Goal: Information Seeking & Learning: Compare options

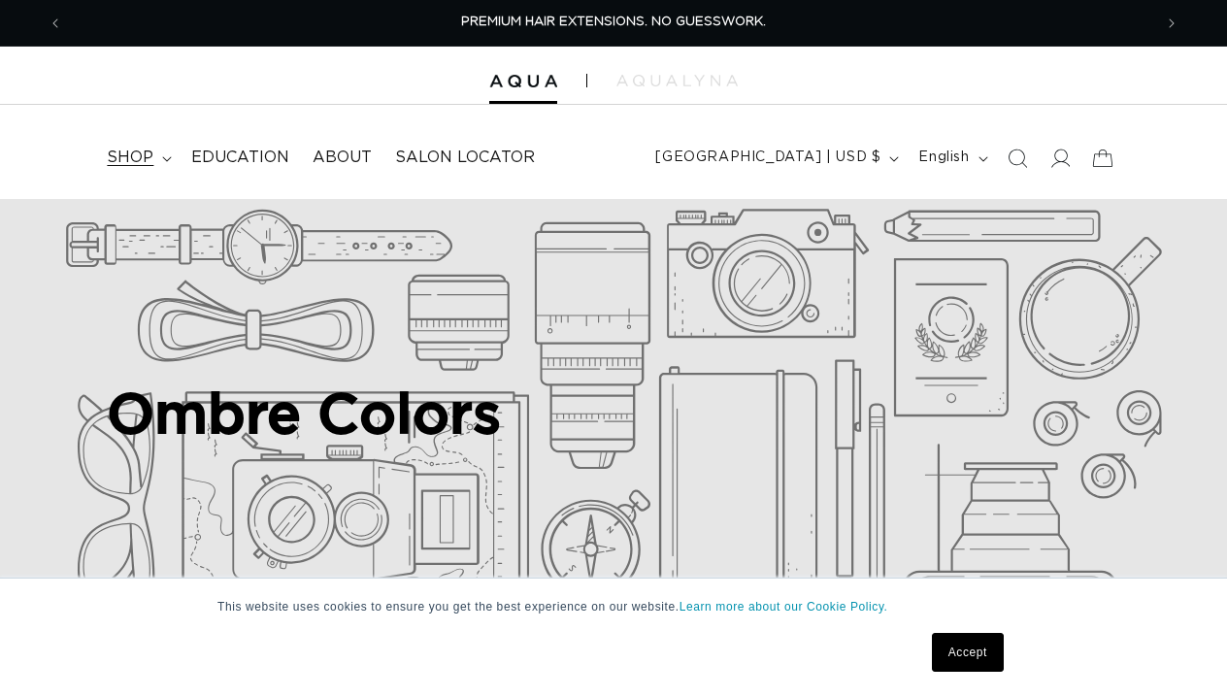
drag, startPoint x: 0, startPoint y: 0, endPoint x: 162, endPoint y: 161, distance: 228.6
click at [162, 161] on icon at bounding box center [167, 159] width 10 height 6
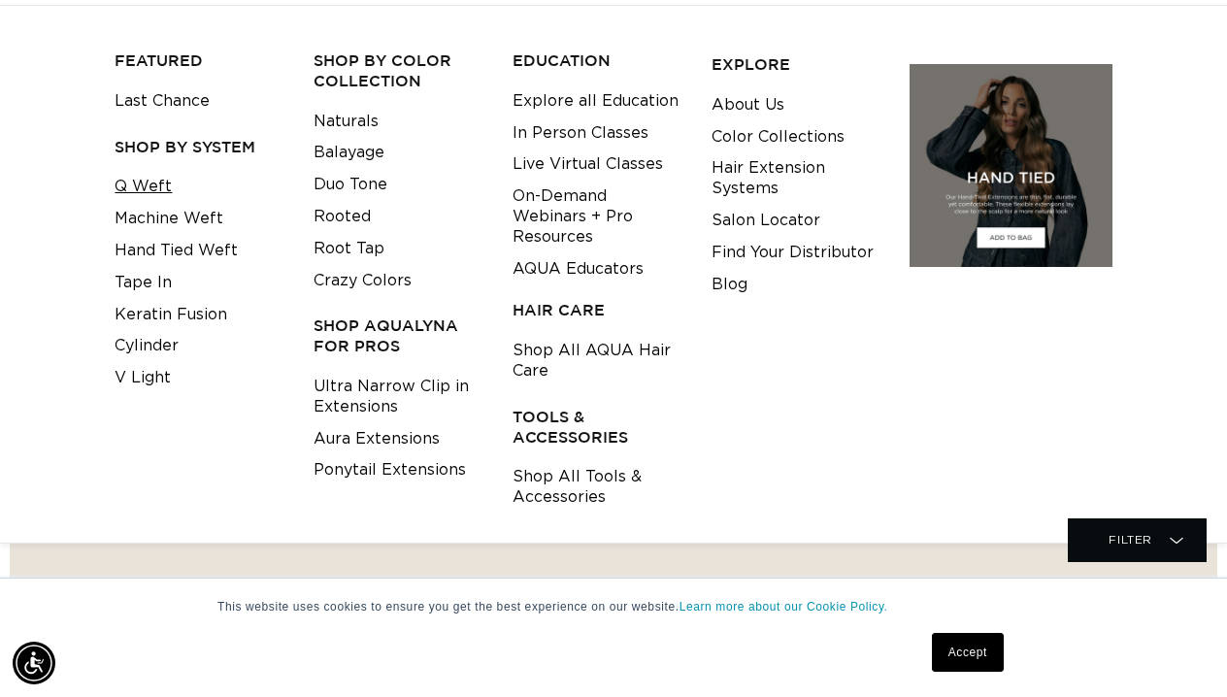
scroll to position [0, 1089]
click at [153, 223] on link "Machine Weft" at bounding box center [169, 219] width 109 height 32
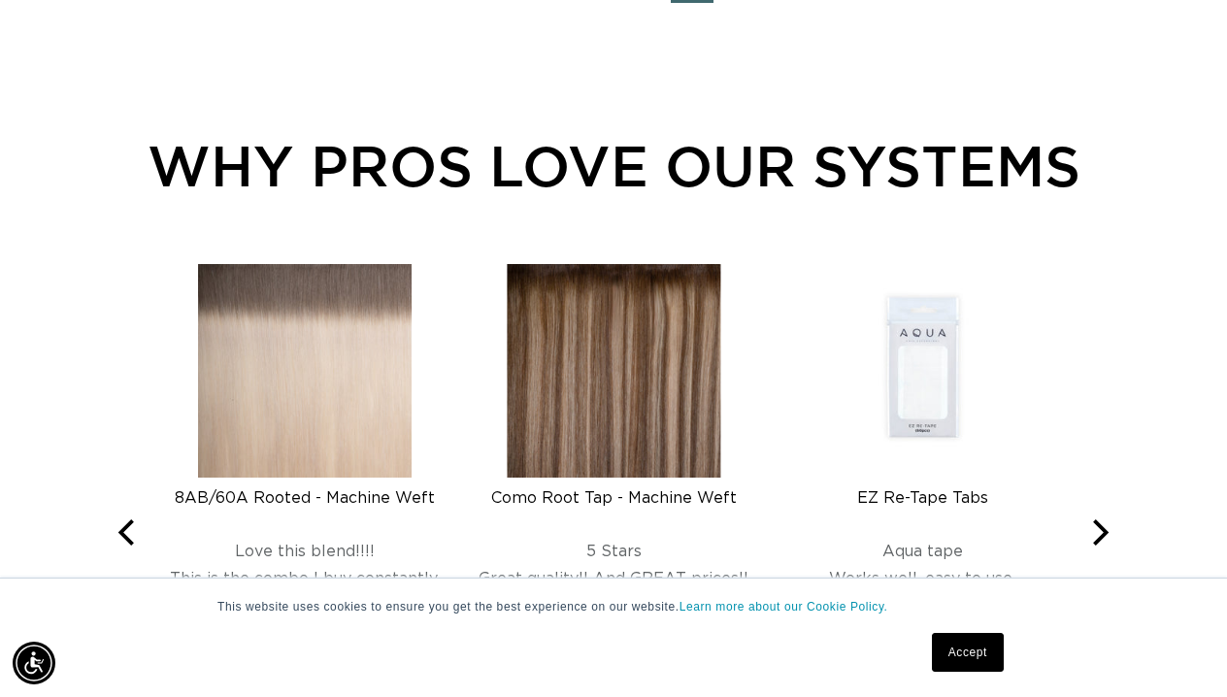
scroll to position [2719, 0]
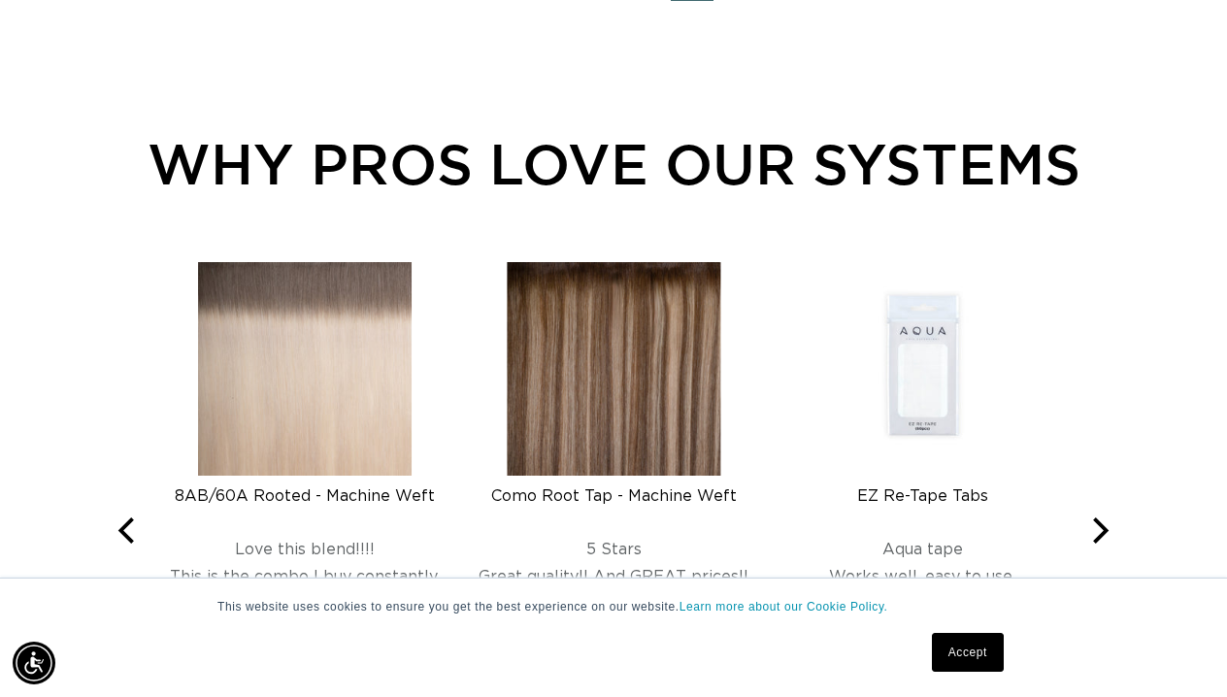
click at [630, 383] on img at bounding box center [614, 369] width 214 height 214
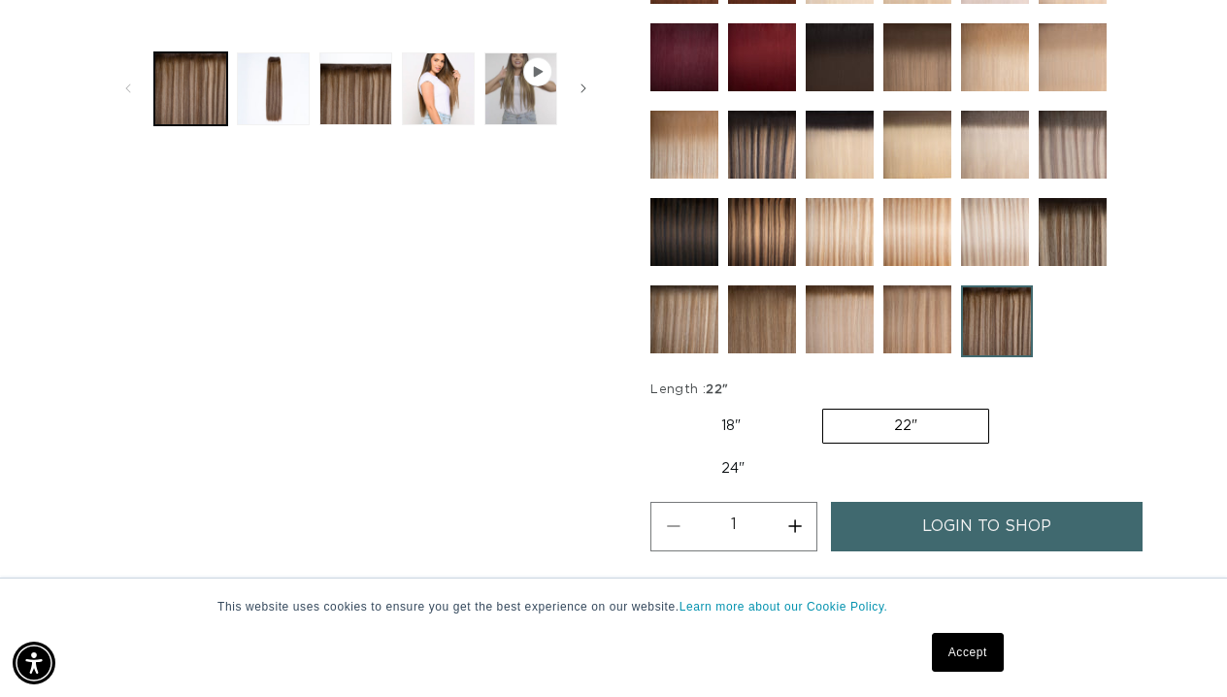
scroll to position [0, 1089]
click at [924, 321] on img at bounding box center [918, 319] width 68 height 68
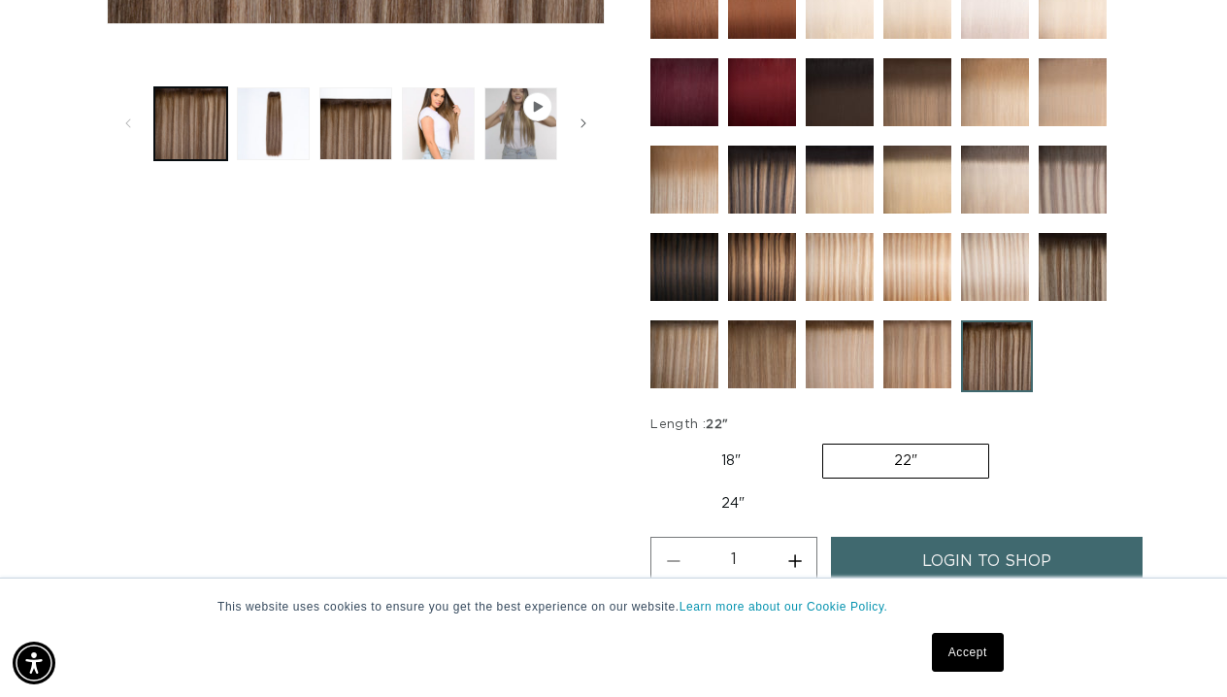
scroll to position [680, 0]
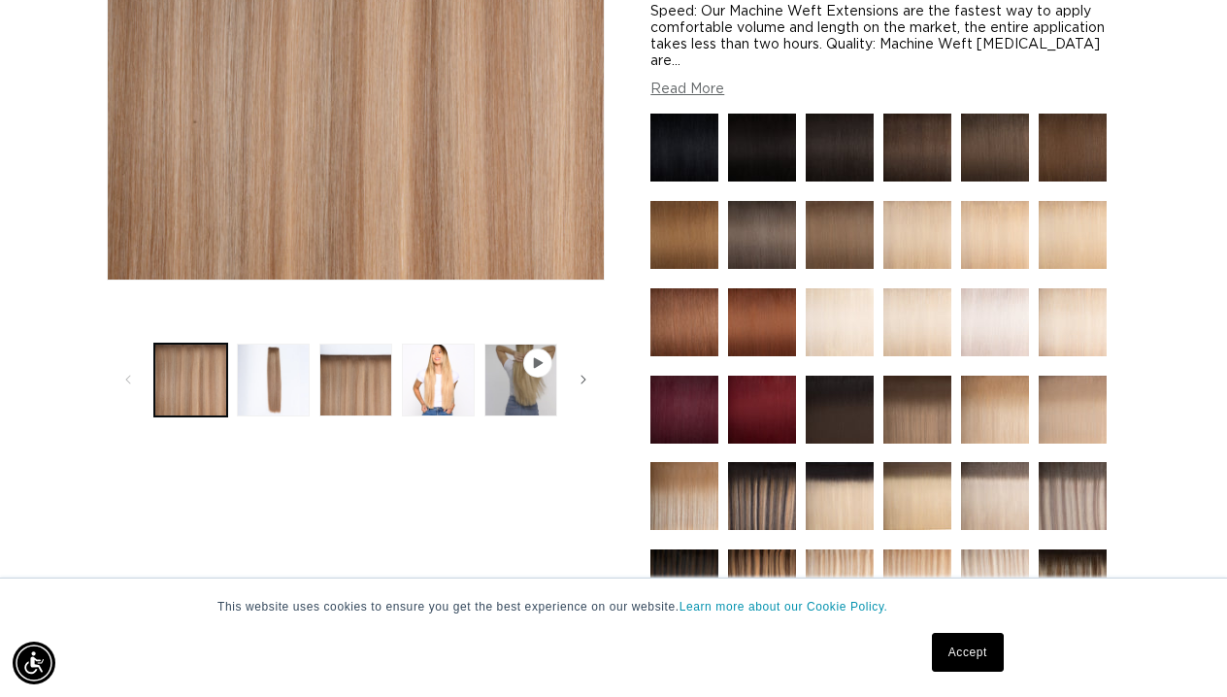
scroll to position [874, 0]
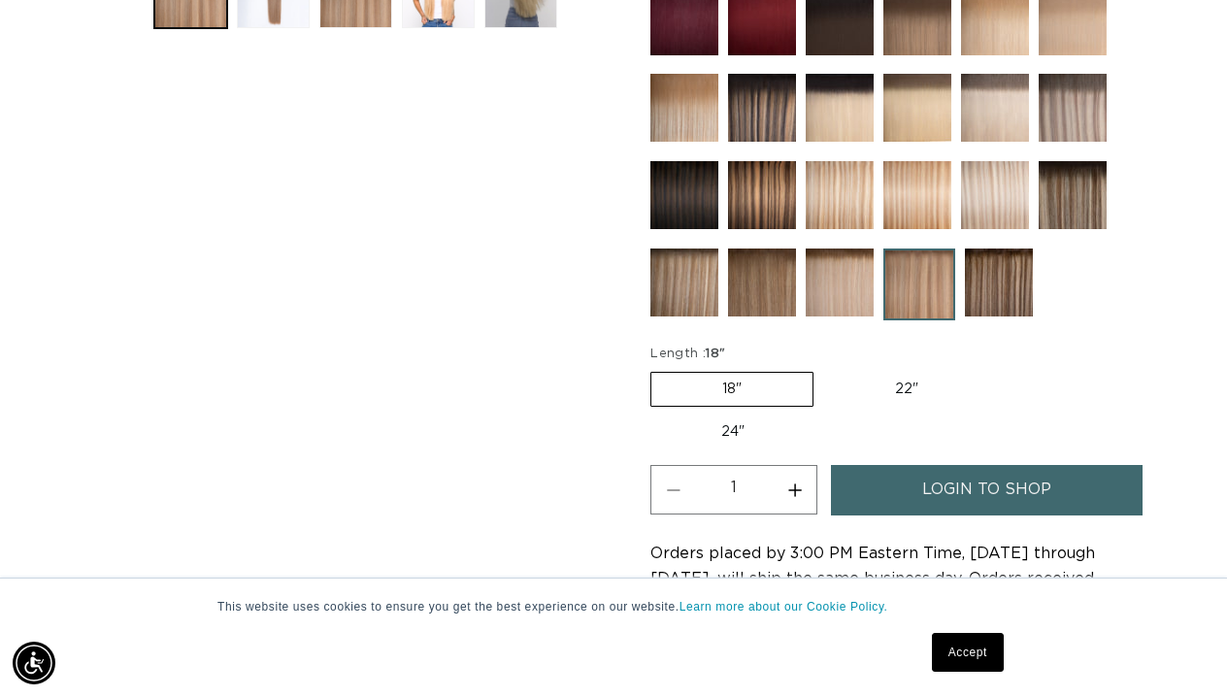
click at [999, 279] on img at bounding box center [999, 283] width 68 height 68
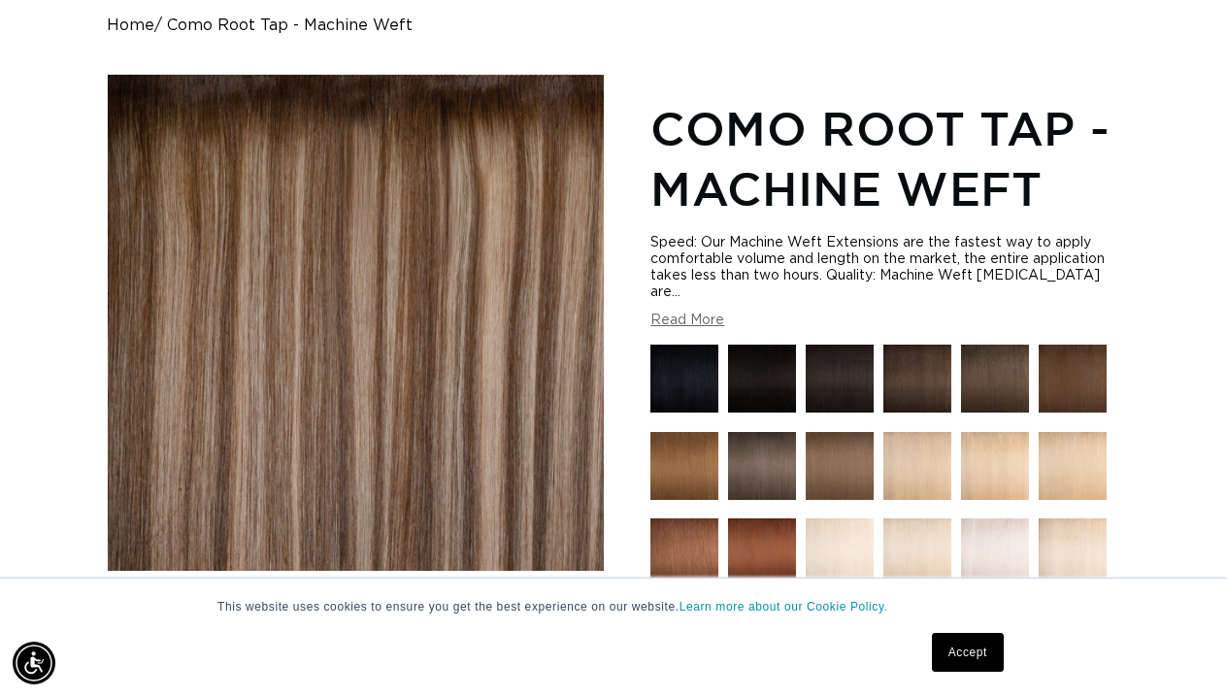
scroll to position [0, 2179]
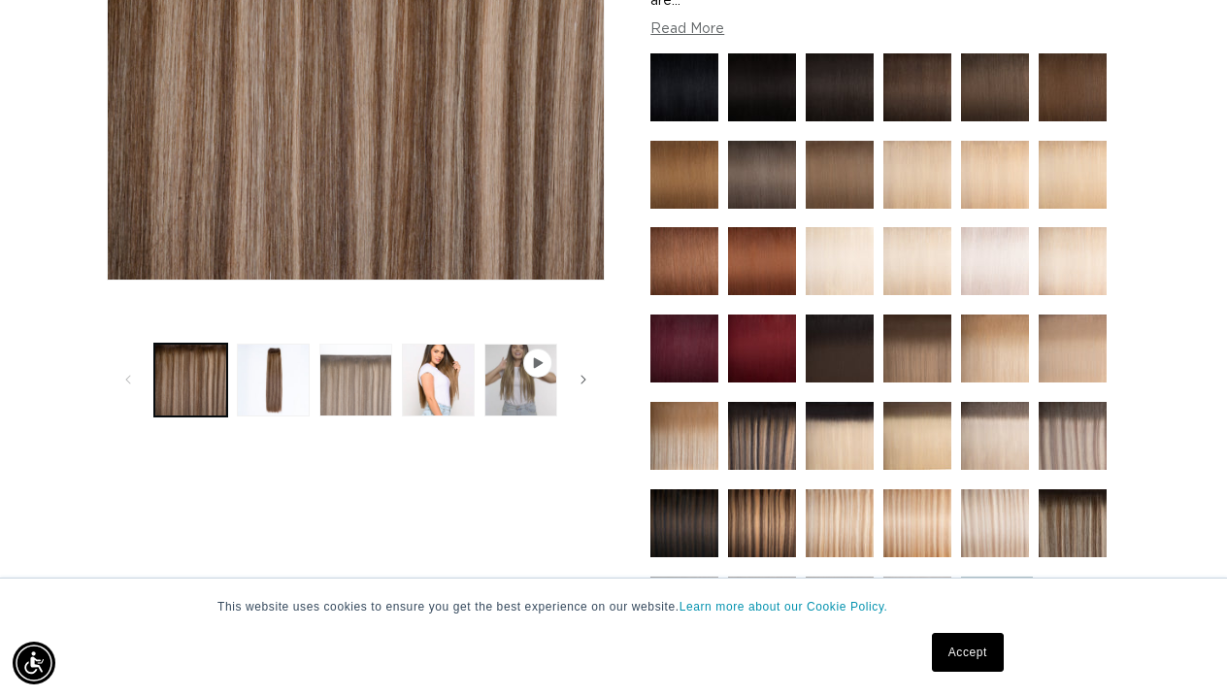
click at [341, 390] on button "Load image 3 in gallery view" at bounding box center [355, 380] width 73 height 73
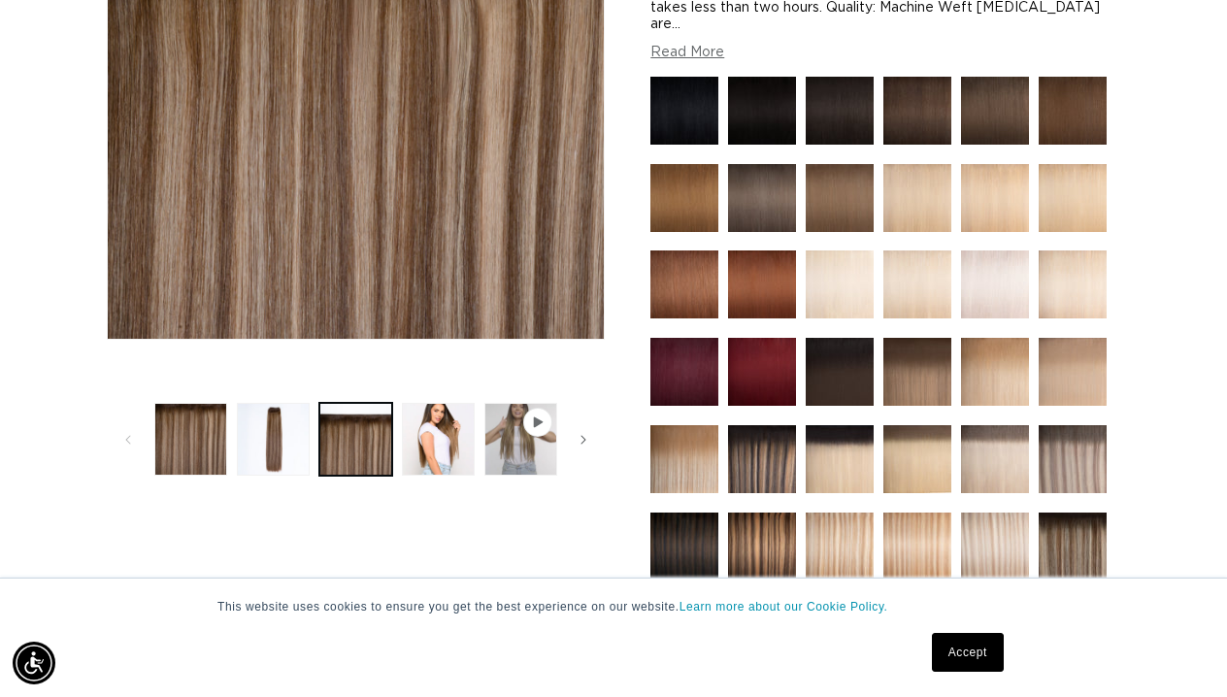
scroll to position [0, 0]
click at [866, 548] on img at bounding box center [840, 547] width 68 height 68
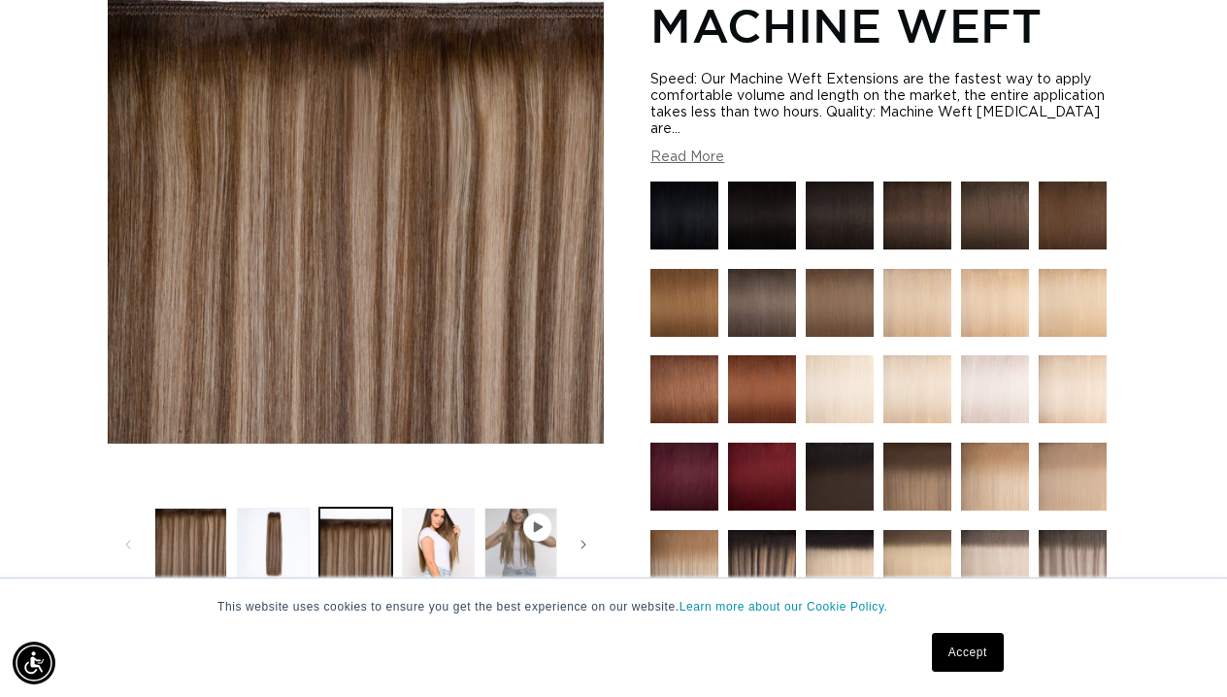
scroll to position [171, 0]
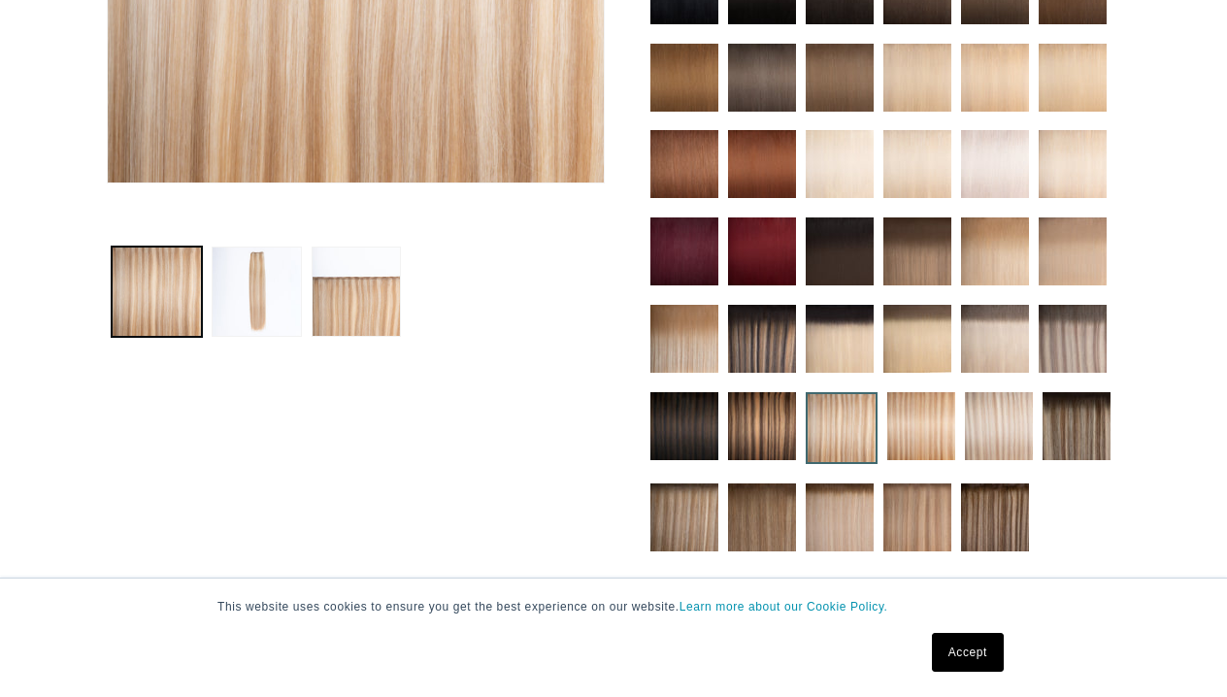
click at [767, 443] on img at bounding box center [762, 426] width 68 height 68
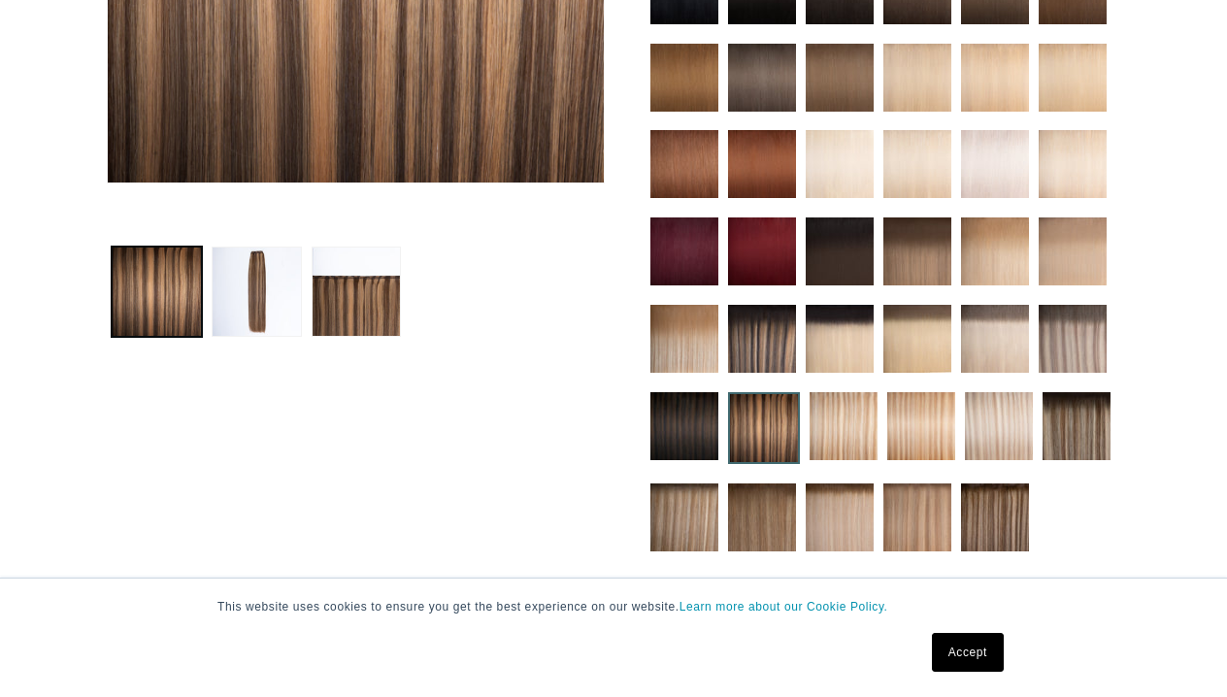
click at [921, 438] on img at bounding box center [922, 426] width 68 height 68
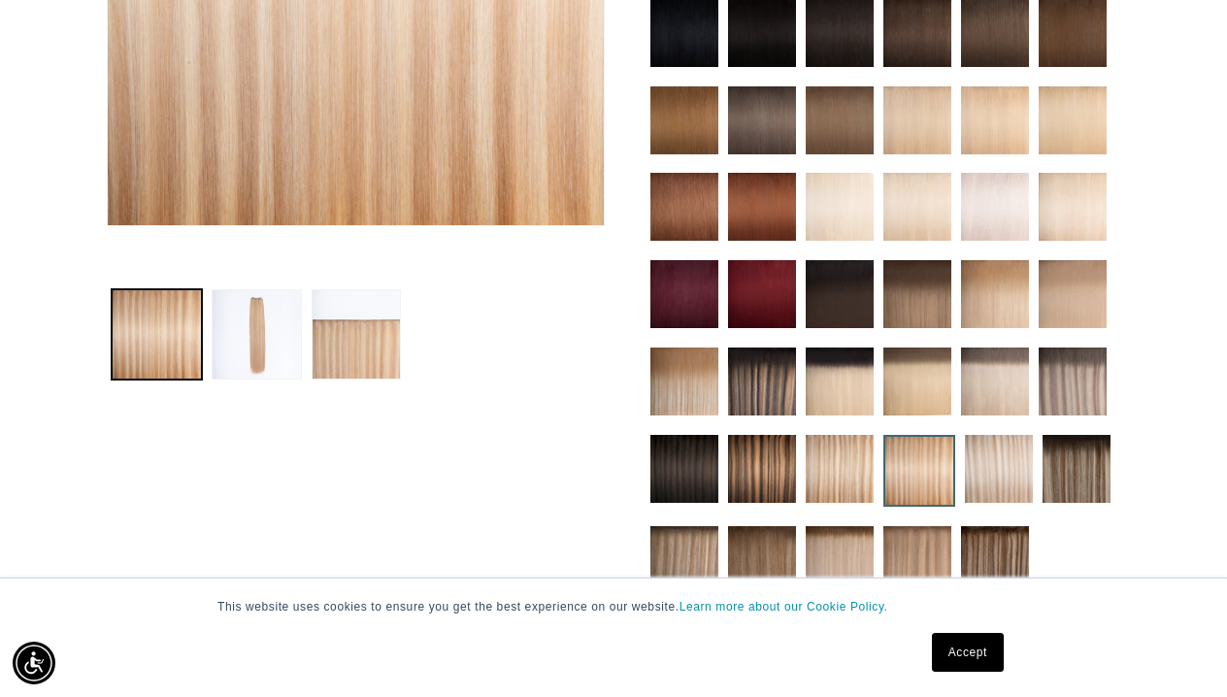
scroll to position [583, 0]
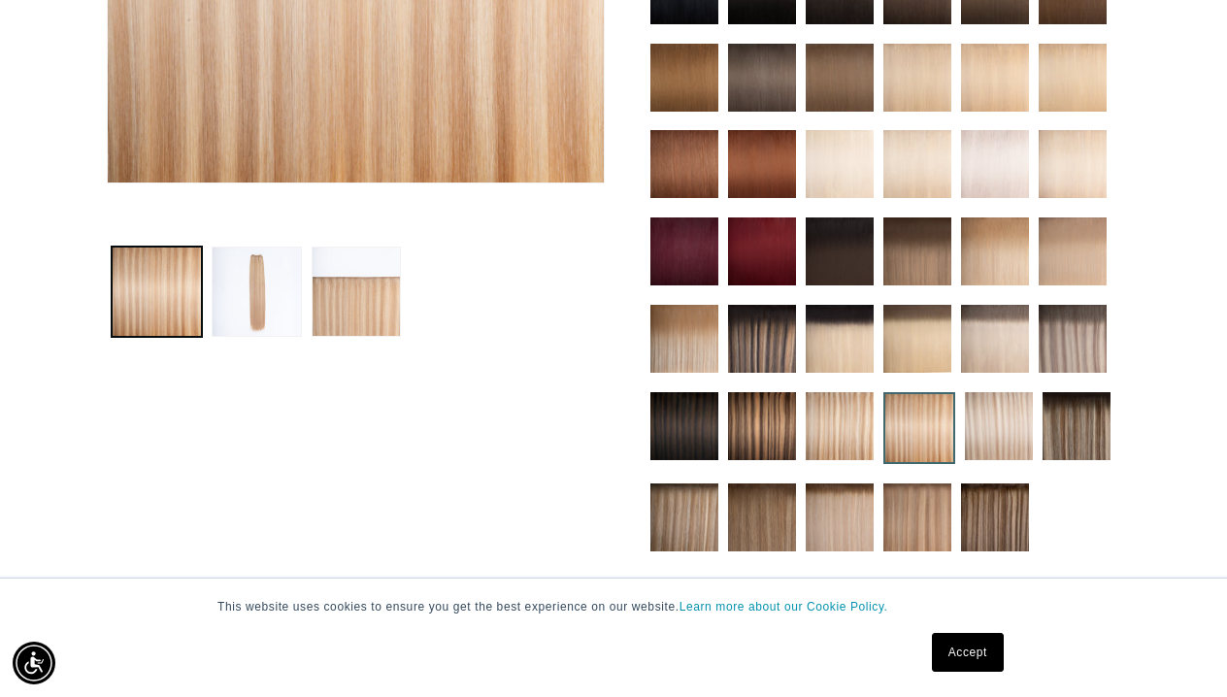
click at [986, 419] on img at bounding box center [999, 426] width 68 height 68
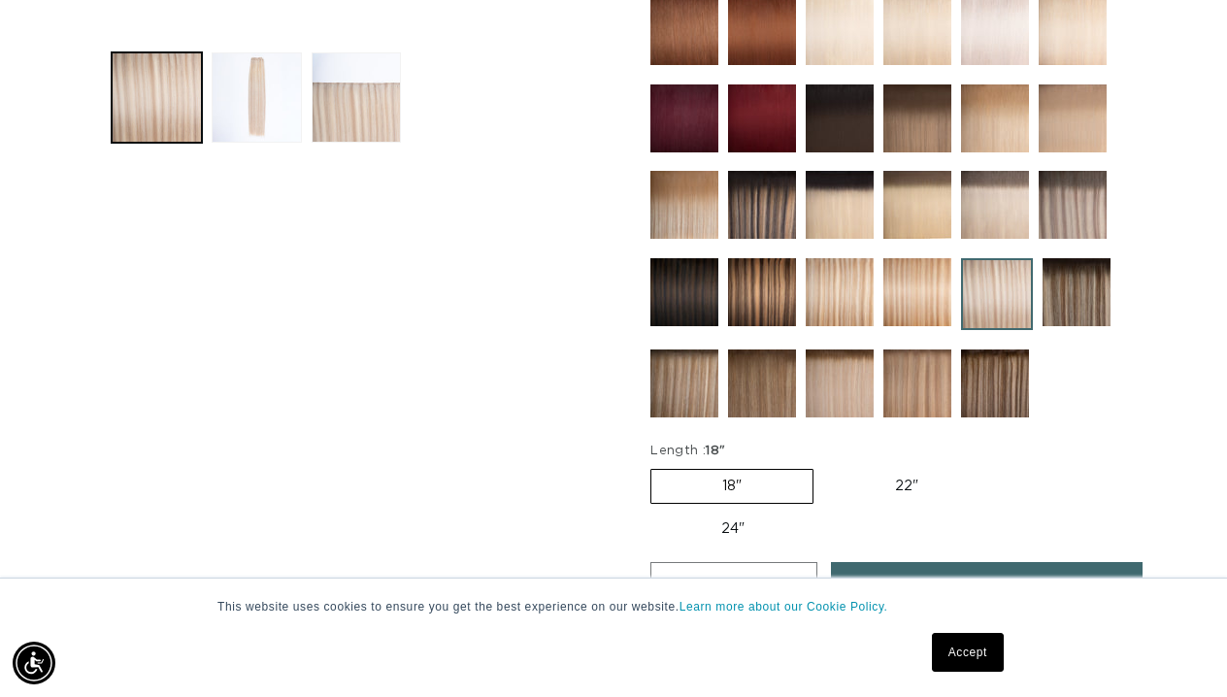
scroll to position [0, 1089]
click at [696, 375] on img at bounding box center [685, 384] width 68 height 68
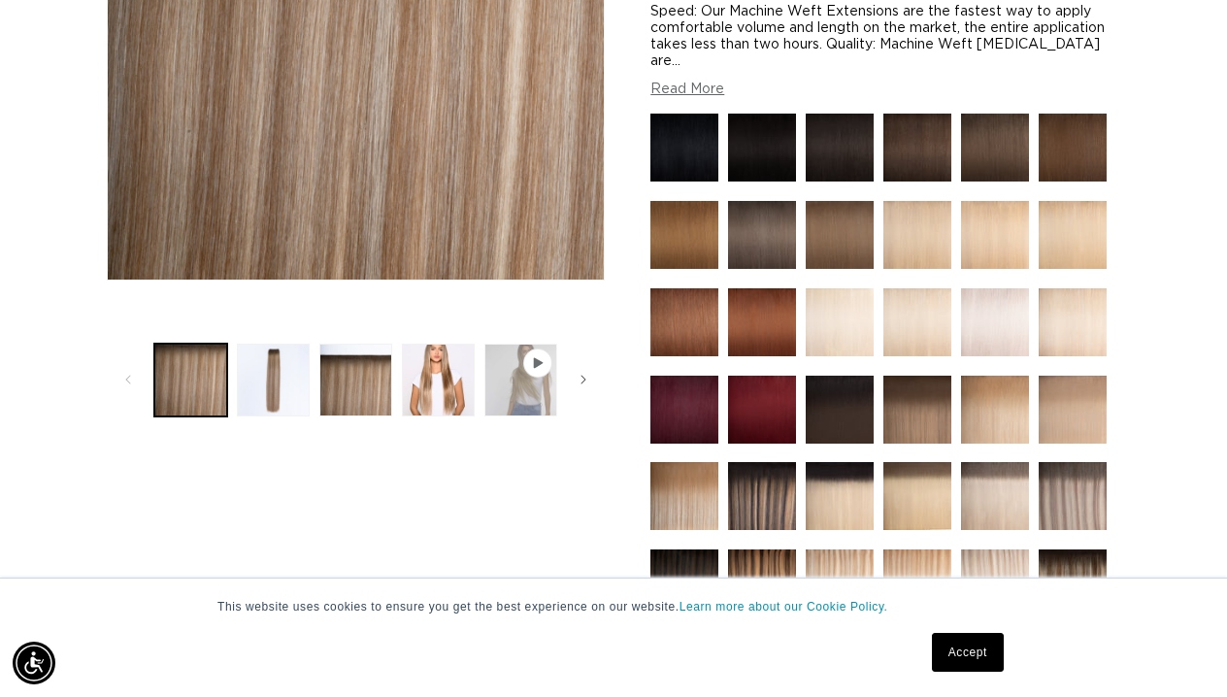
scroll to position [0, 2179]
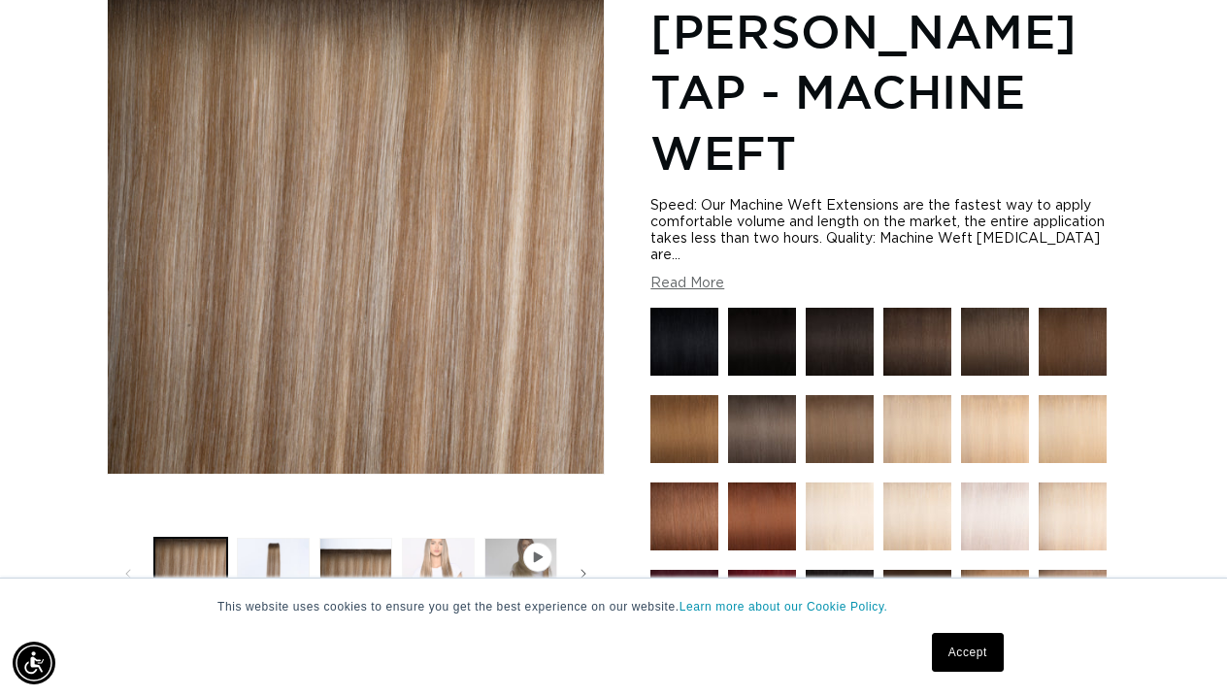
click at [460, 553] on button "Load image 4 in gallery view" at bounding box center [438, 574] width 73 height 73
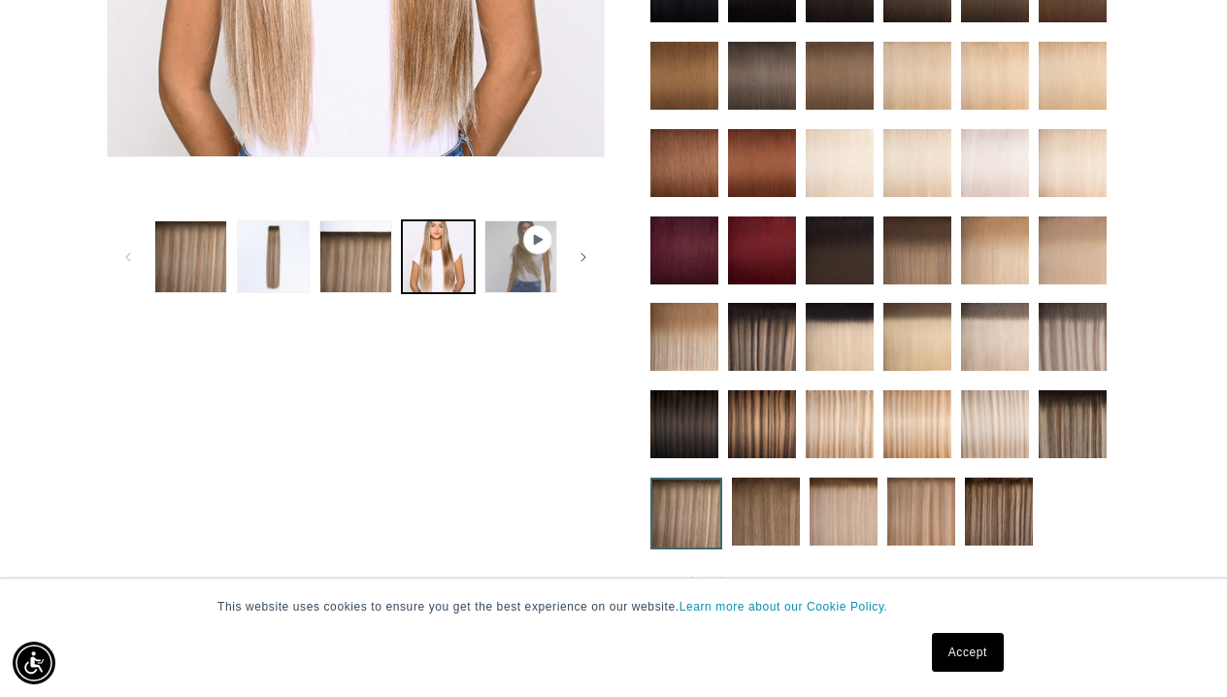
scroll to position [754, 0]
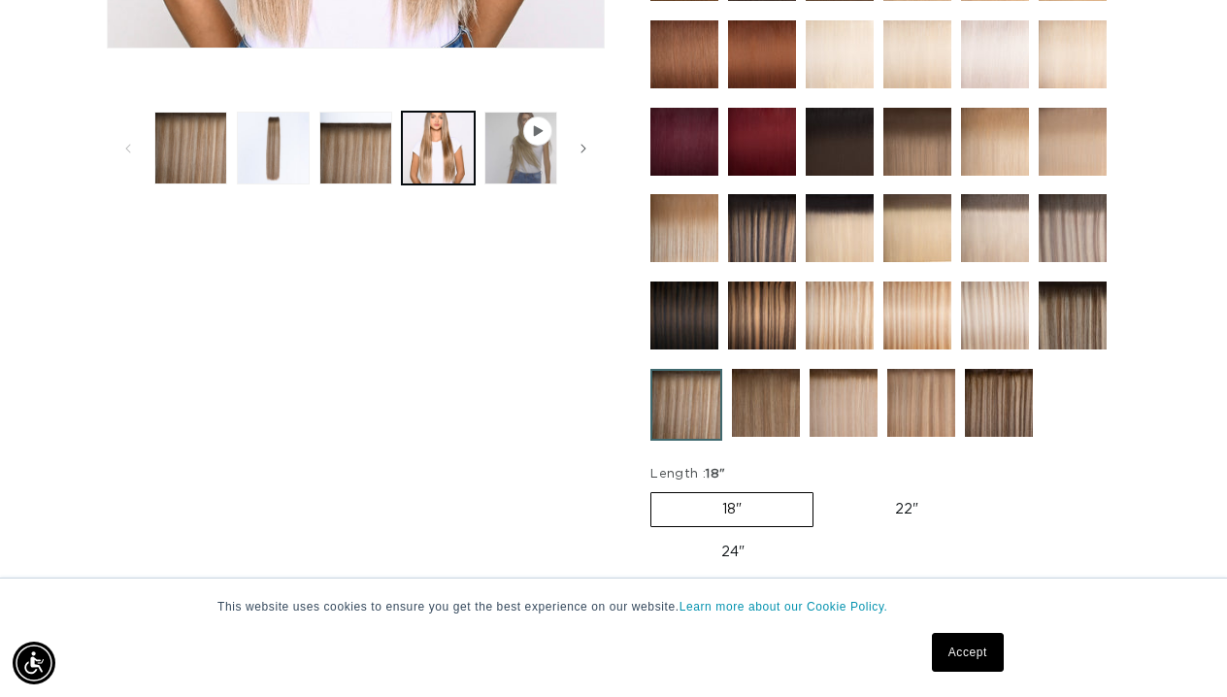
click at [918, 392] on img at bounding box center [922, 403] width 68 height 68
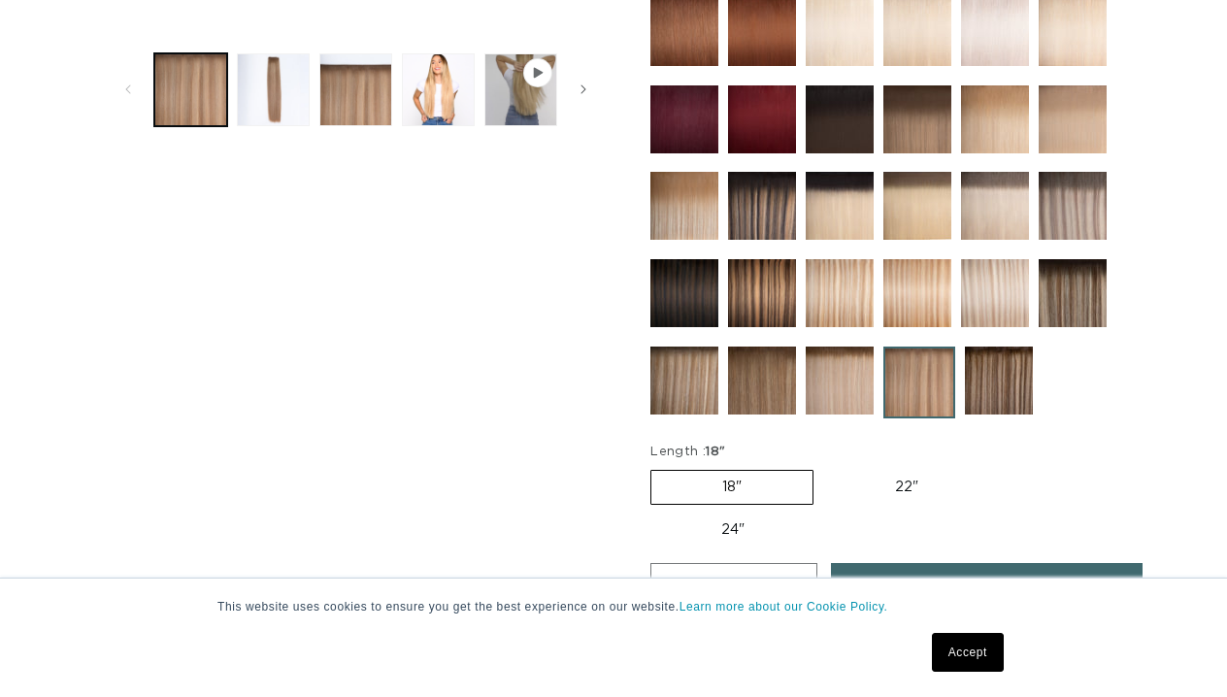
scroll to position [777, 0]
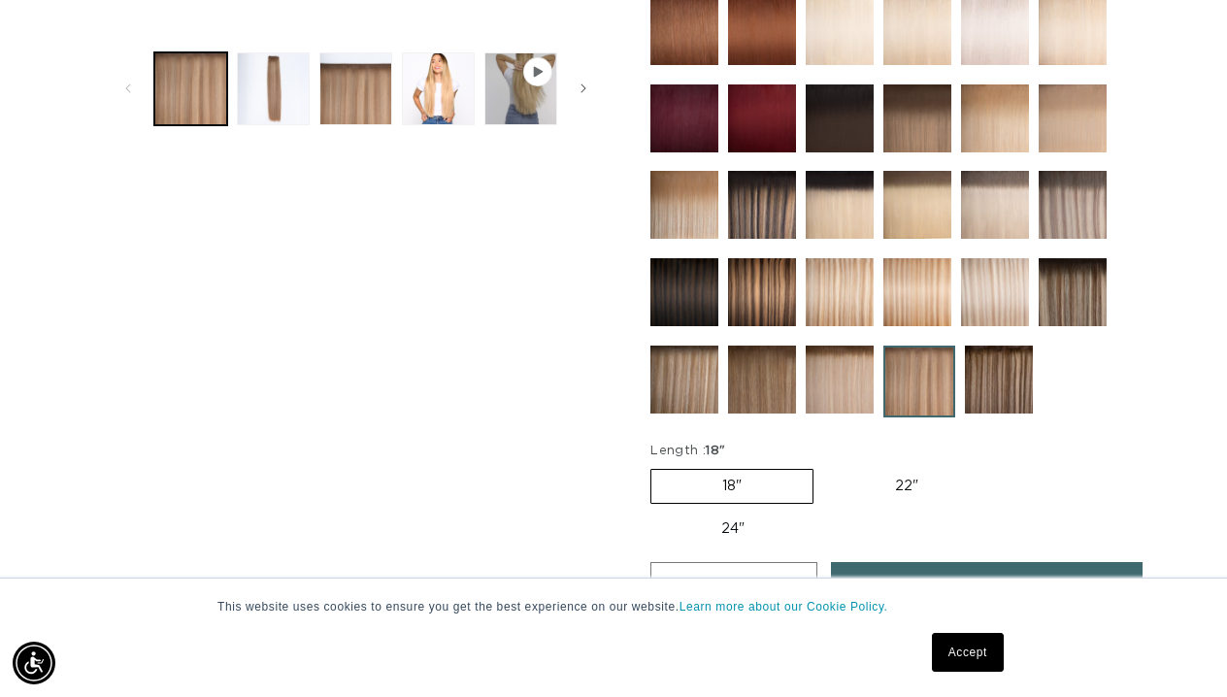
click at [986, 369] on img at bounding box center [999, 380] width 68 height 68
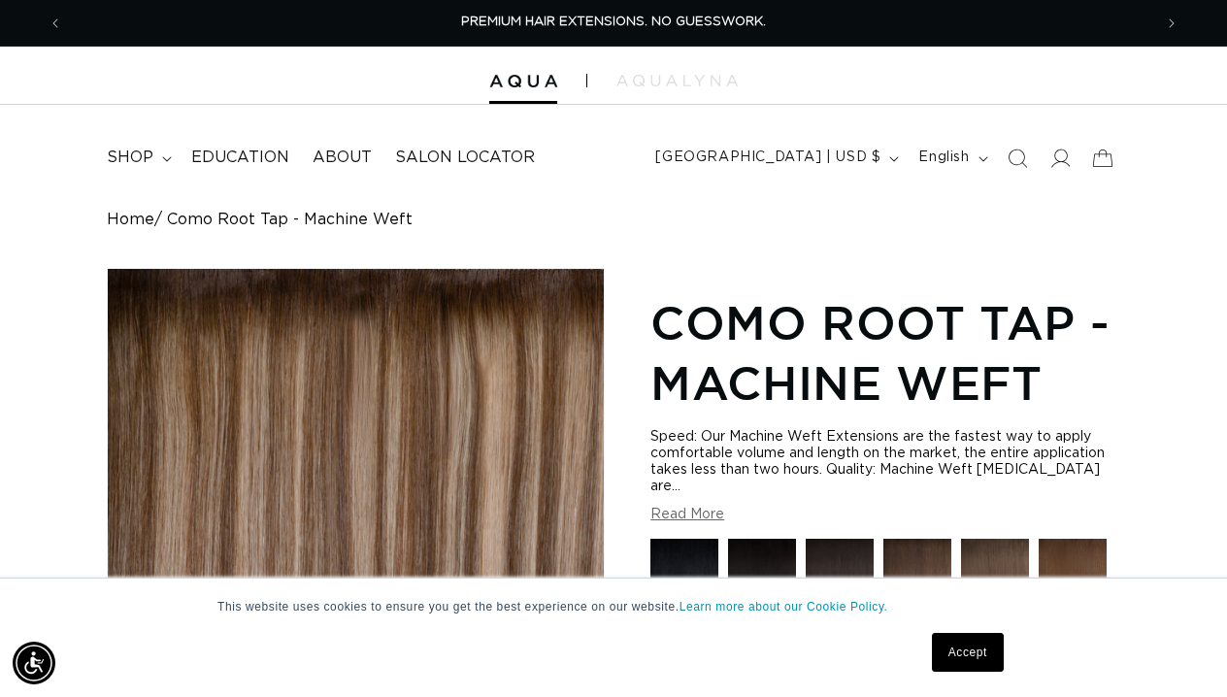
click at [978, 645] on link "Accept" at bounding box center [968, 652] width 72 height 39
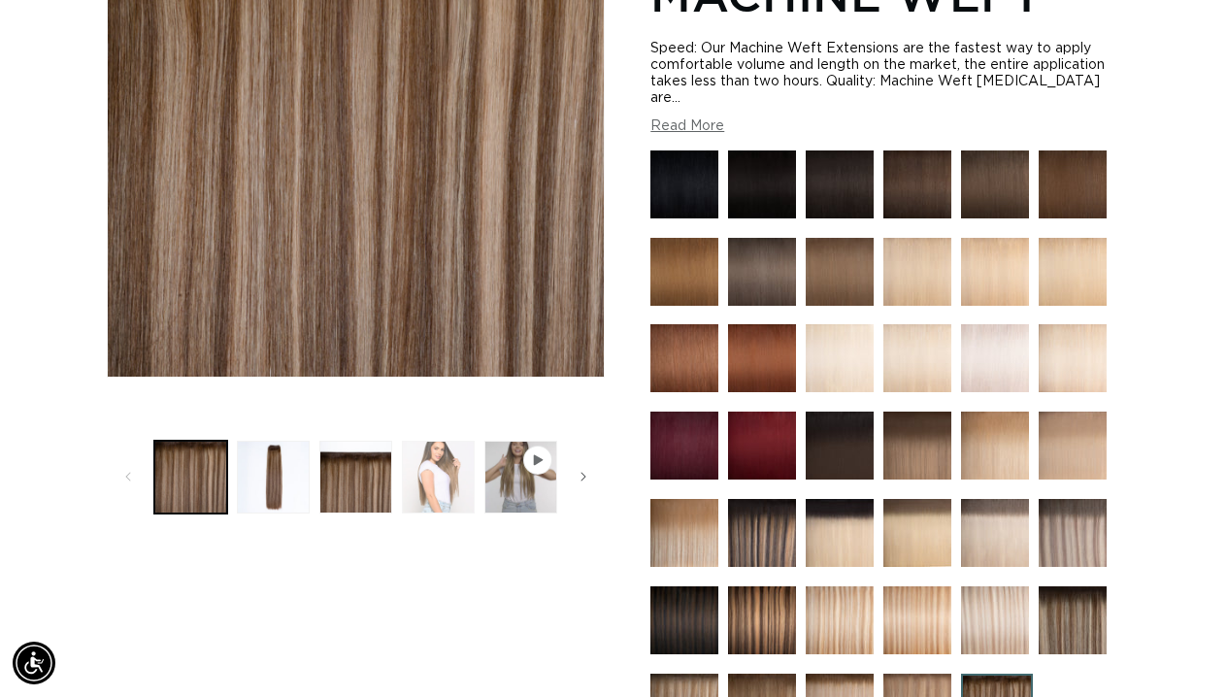
click at [457, 475] on button "Load image 4 in gallery view" at bounding box center [438, 477] width 73 height 73
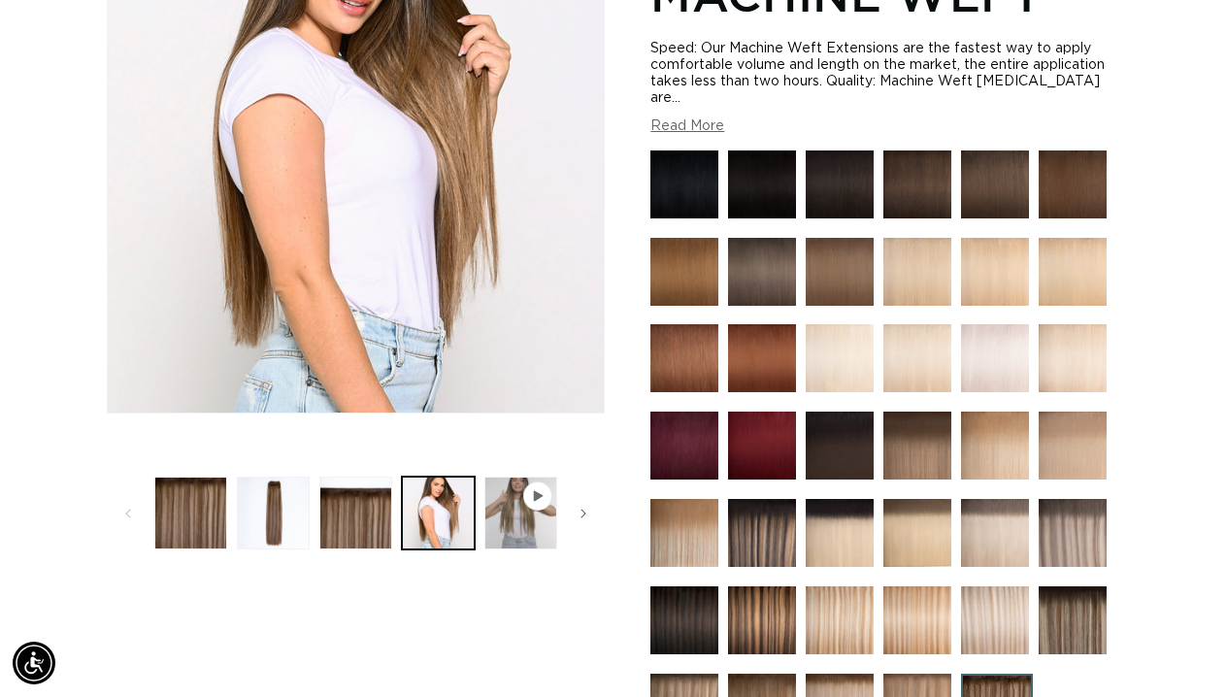
scroll to position [268, 0]
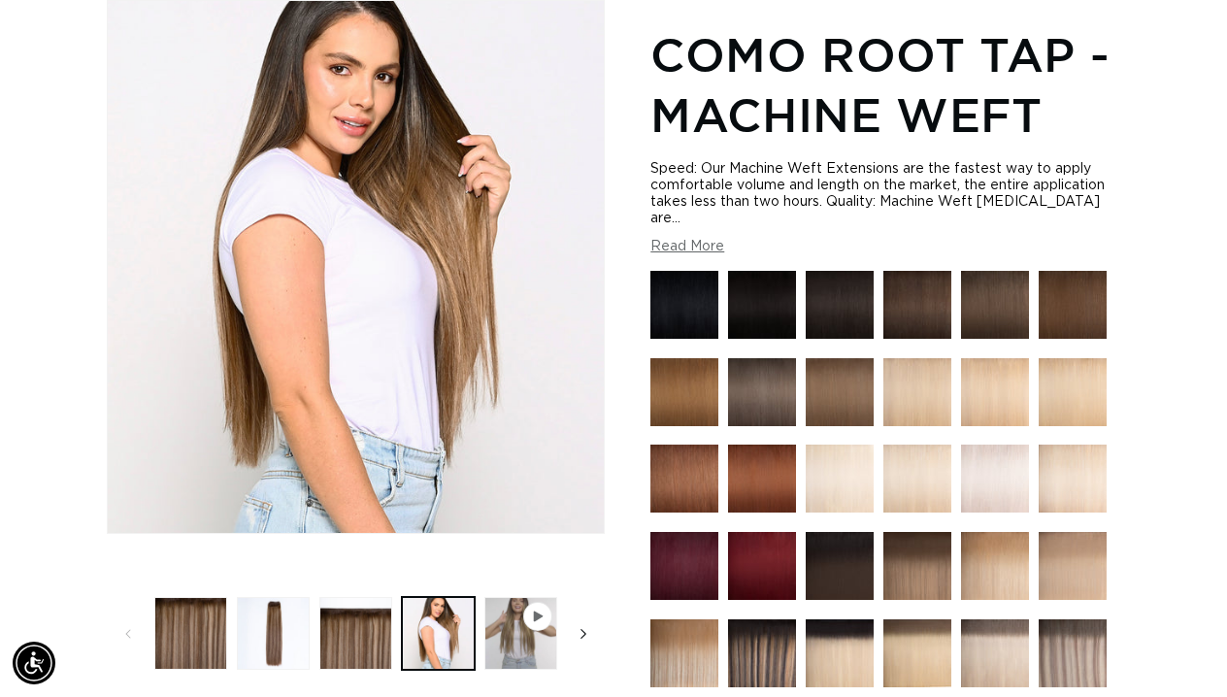
click at [590, 633] on span "Slide right" at bounding box center [583, 633] width 19 height 19
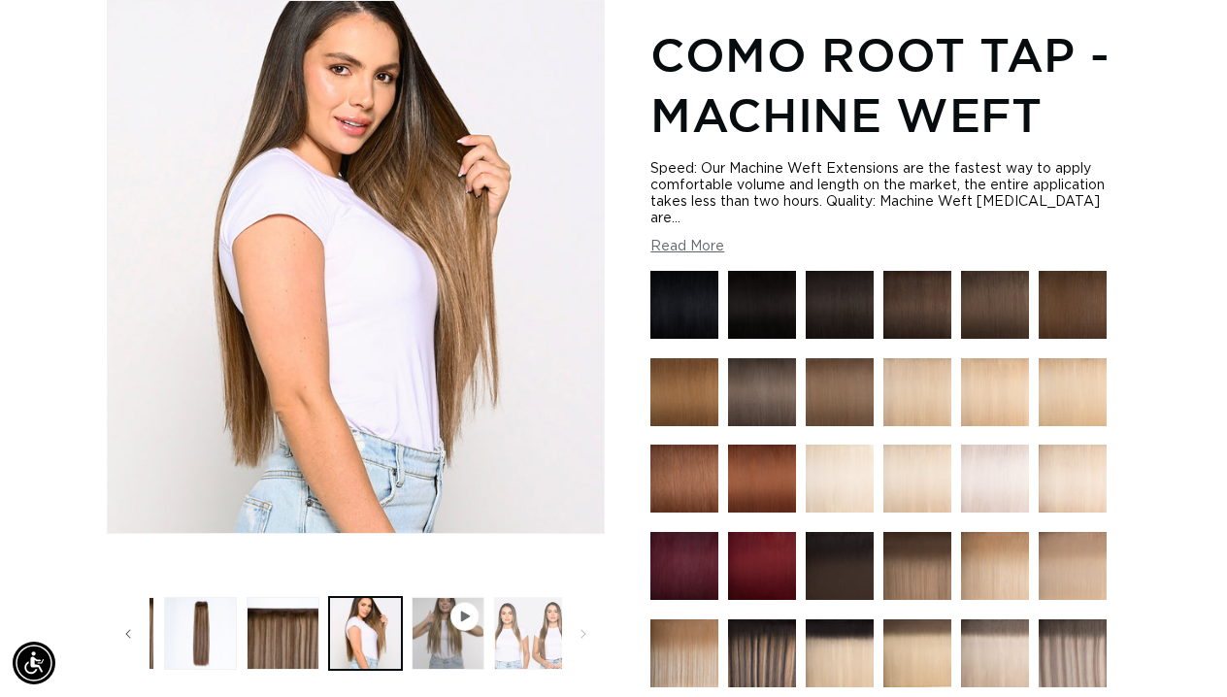
scroll to position [0, 83]
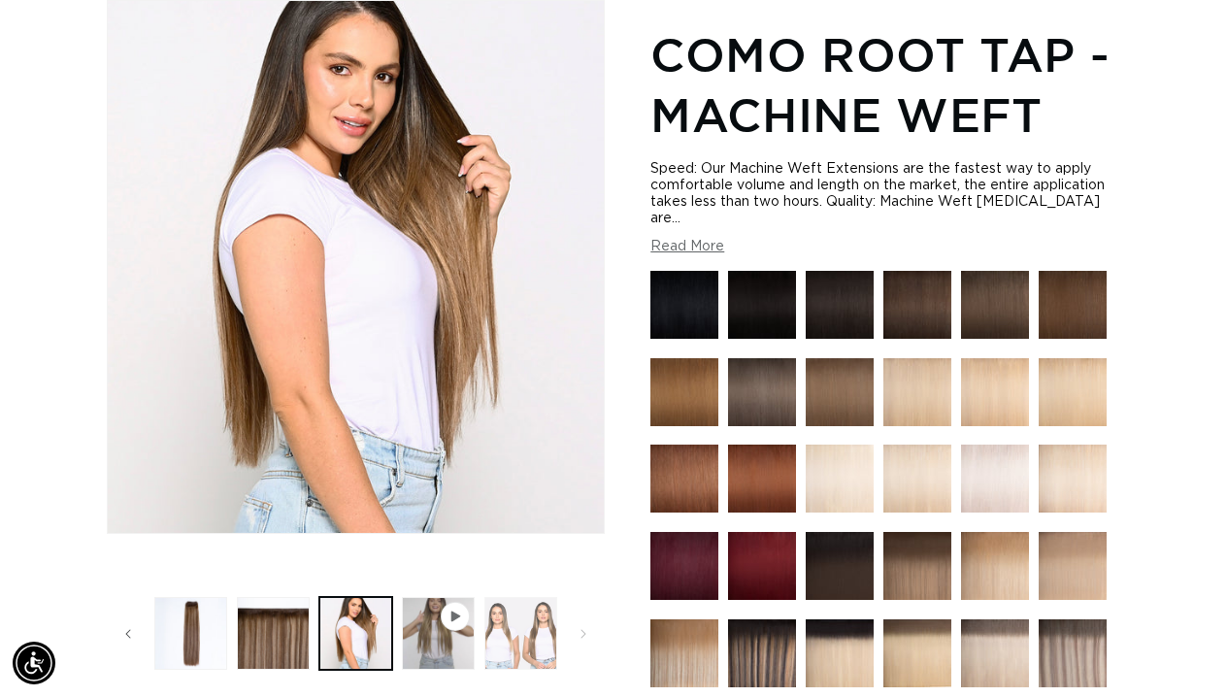
click at [518, 636] on button "Load image 5 in gallery view" at bounding box center [521, 633] width 73 height 73
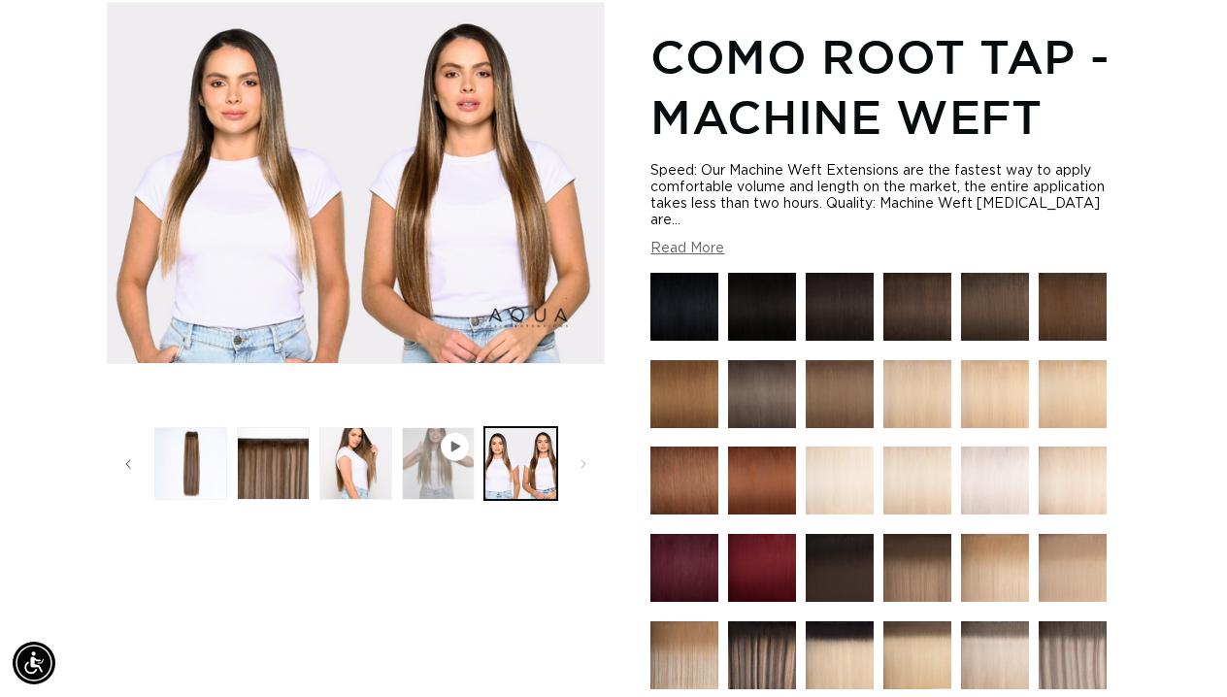
scroll to position [268, 0]
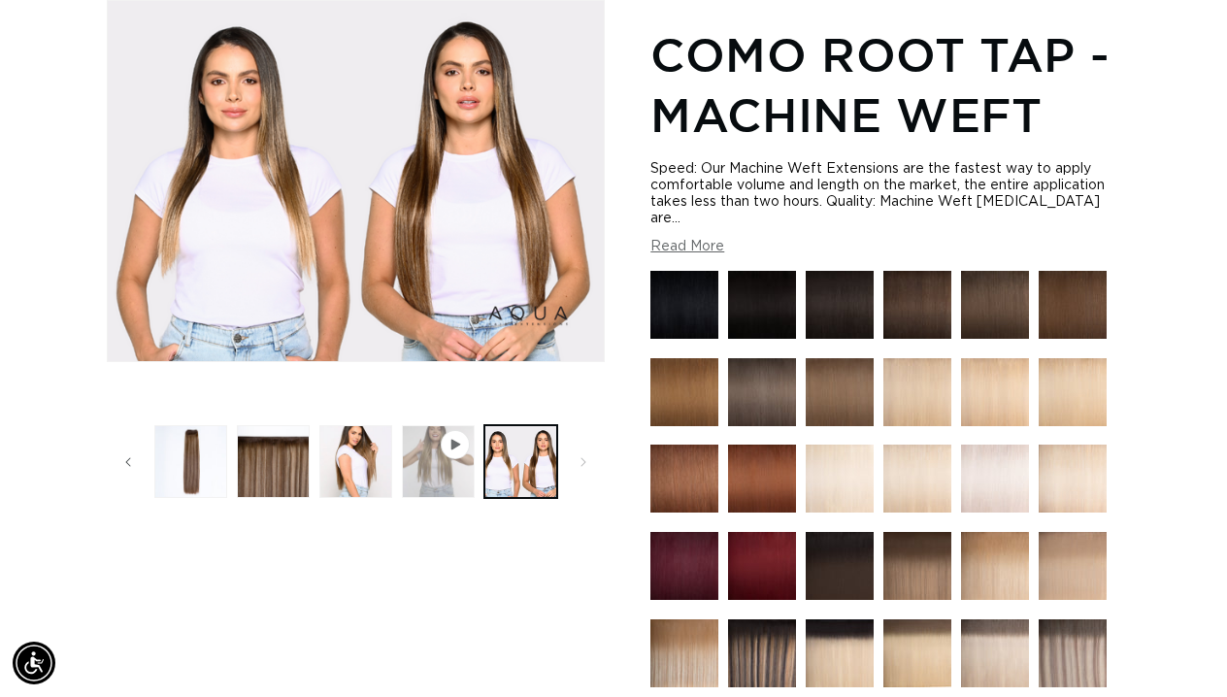
click at [447, 466] on button "Play video 1 in gallery view" at bounding box center [438, 461] width 73 height 73
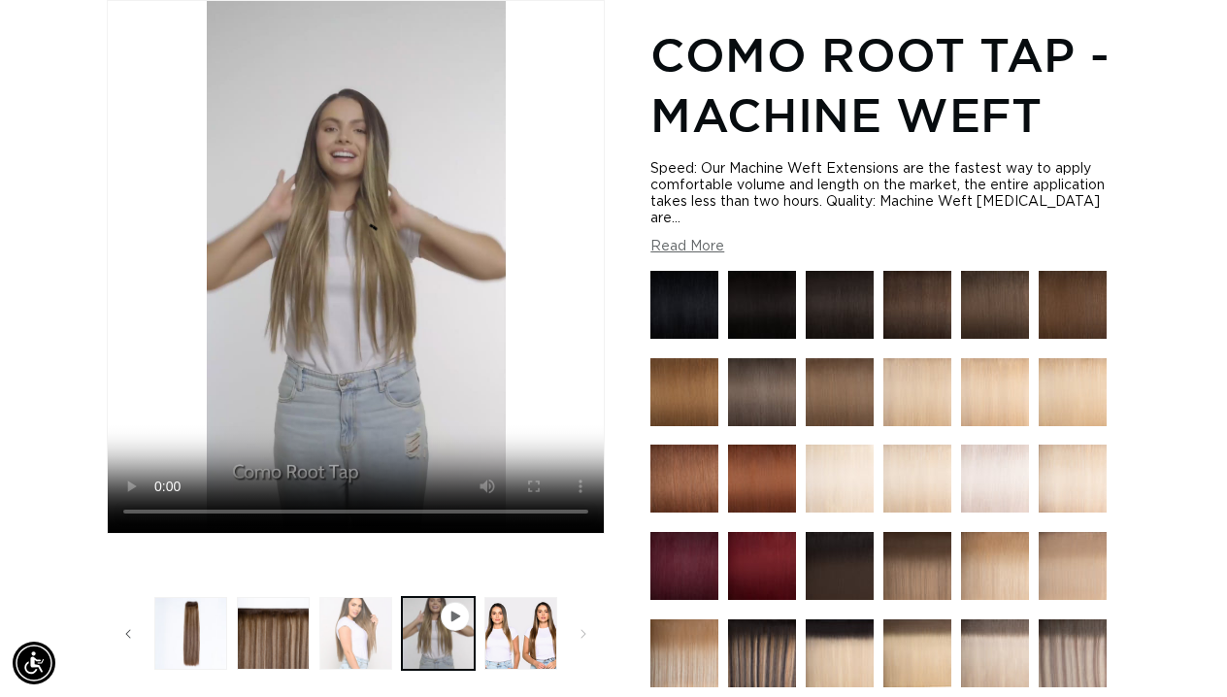
scroll to position [0, 0]
click at [353, 629] on button "Load image 4 in gallery view" at bounding box center [355, 633] width 73 height 73
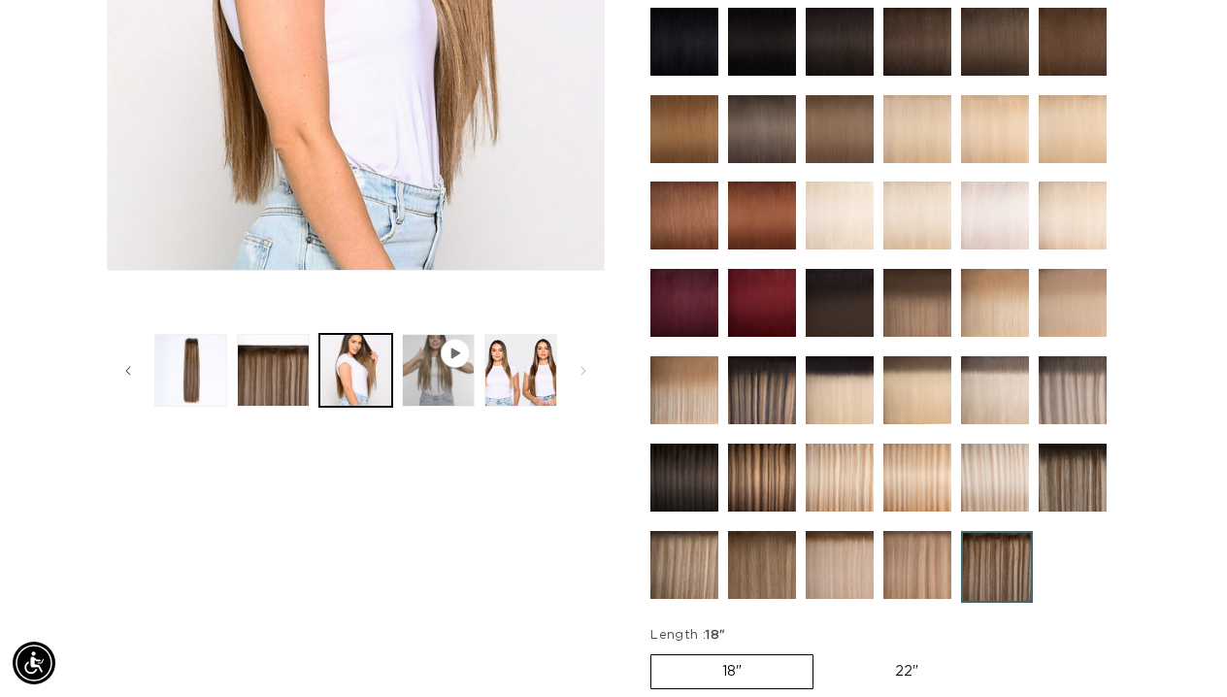
scroll to position [559, 0]
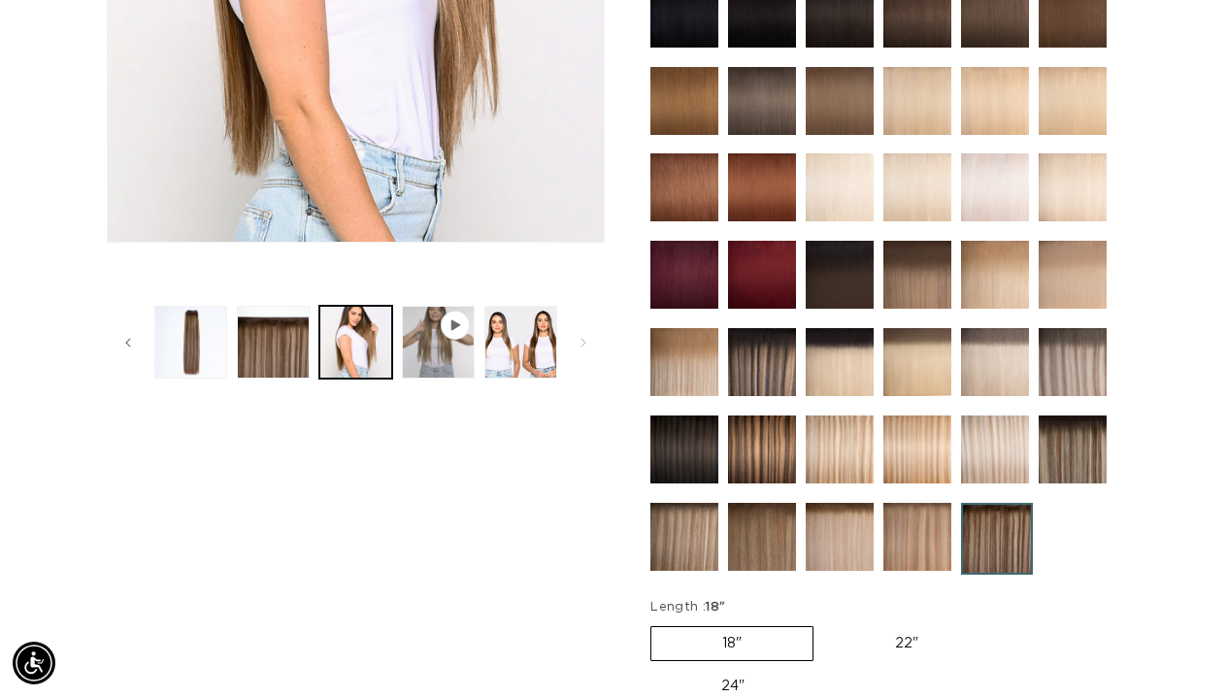
click at [915, 639] on label "22" Variant sold out or unavailable" at bounding box center [906, 643] width 165 height 33
click at [824, 623] on input "22" Variant sold out or unavailable" at bounding box center [823, 622] width 1 height 1
radio input "true"
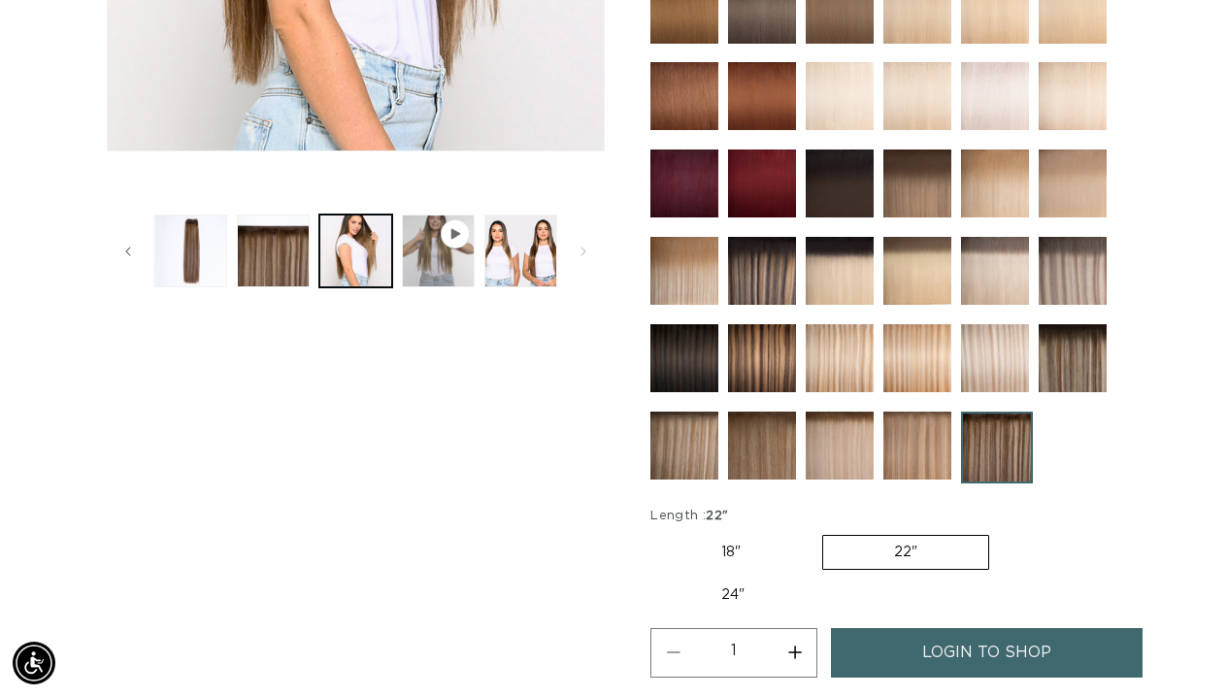
scroll to position [656, 0]
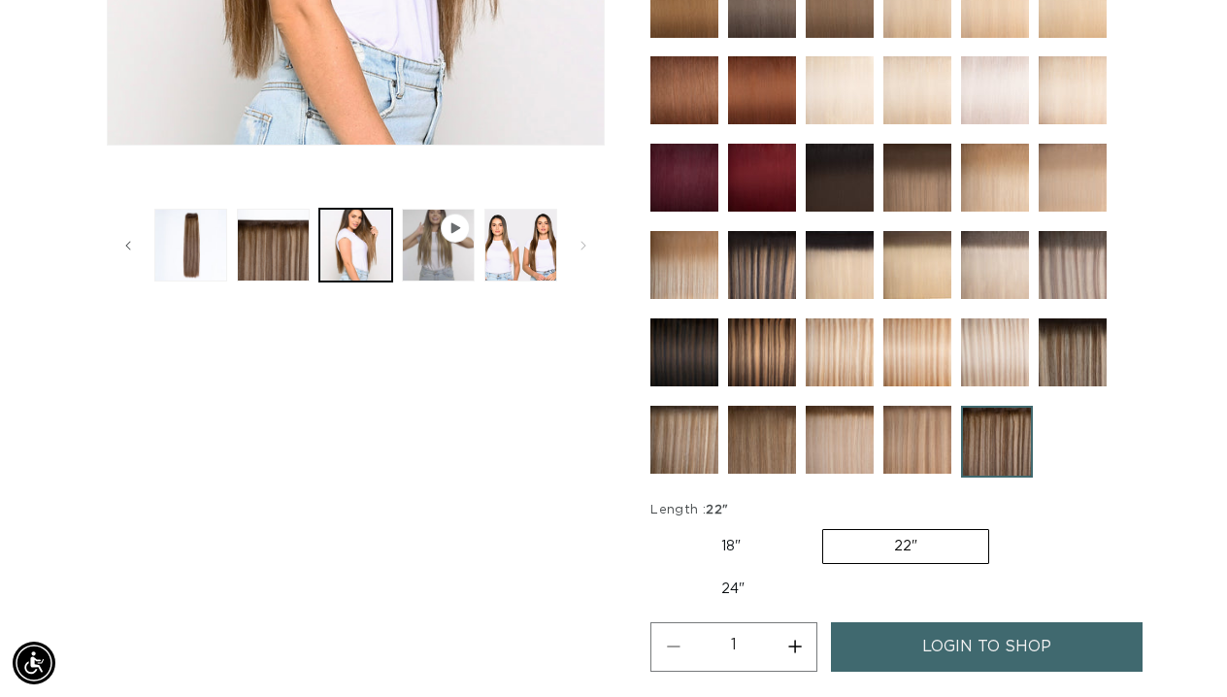
click at [982, 444] on img at bounding box center [997, 442] width 72 height 72
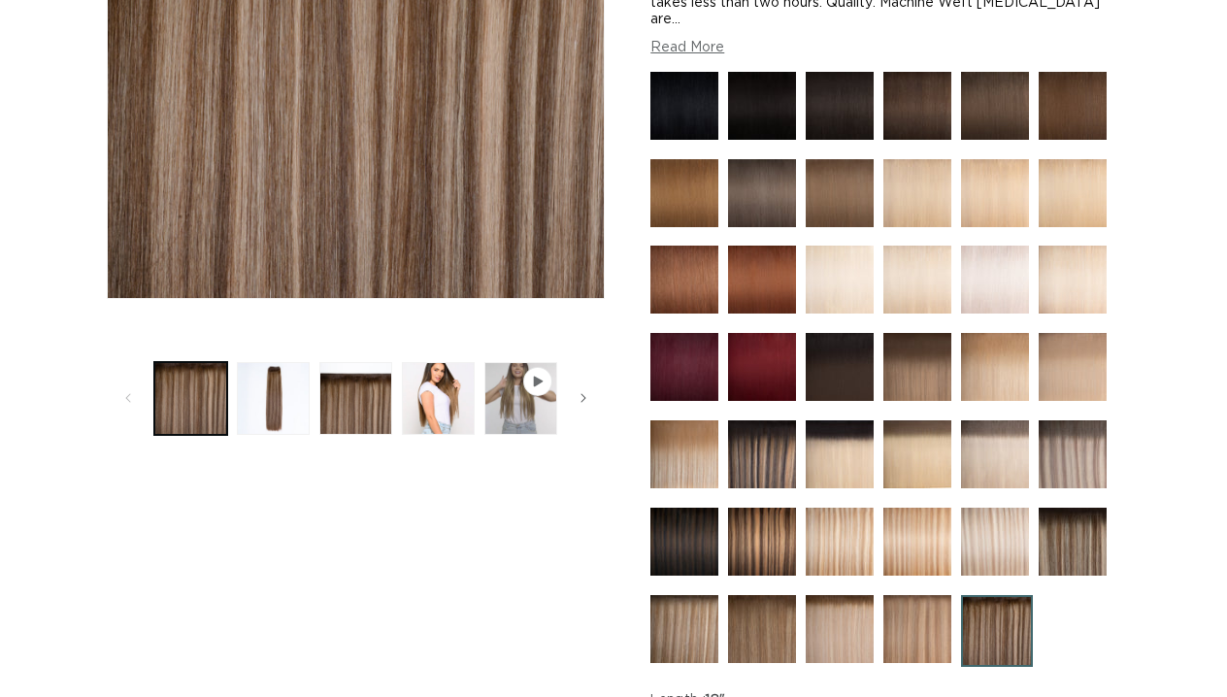
scroll to position [680, 0]
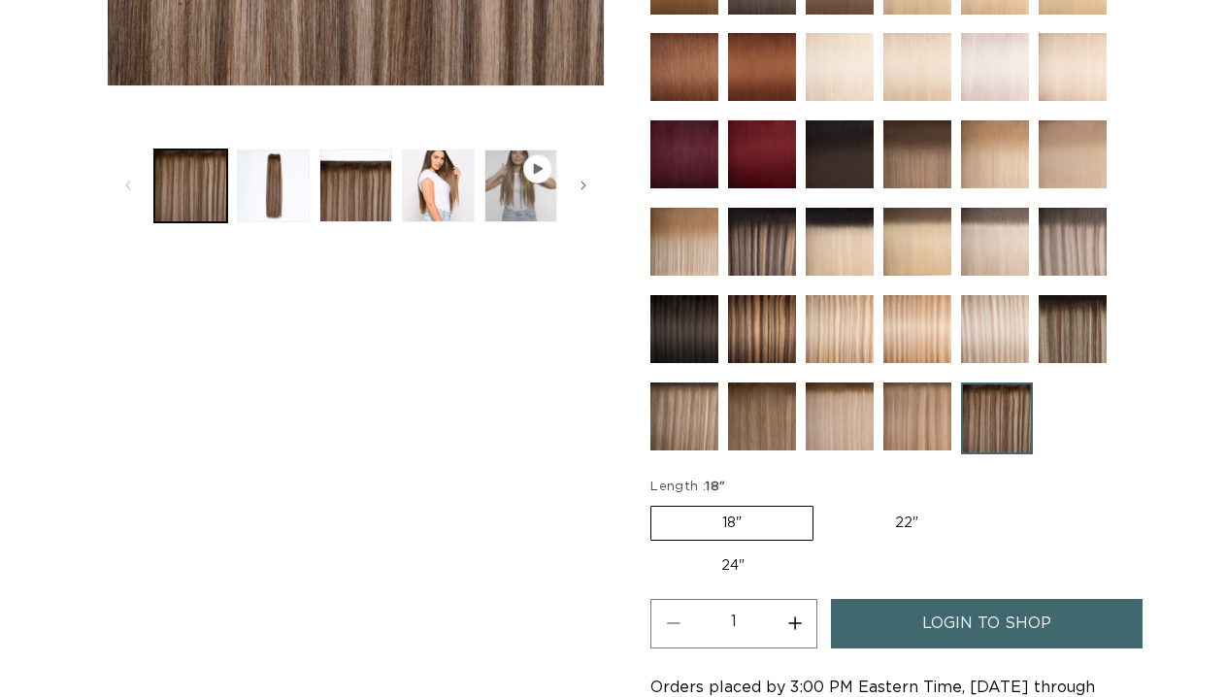
click at [906, 400] on img at bounding box center [918, 417] width 68 height 68
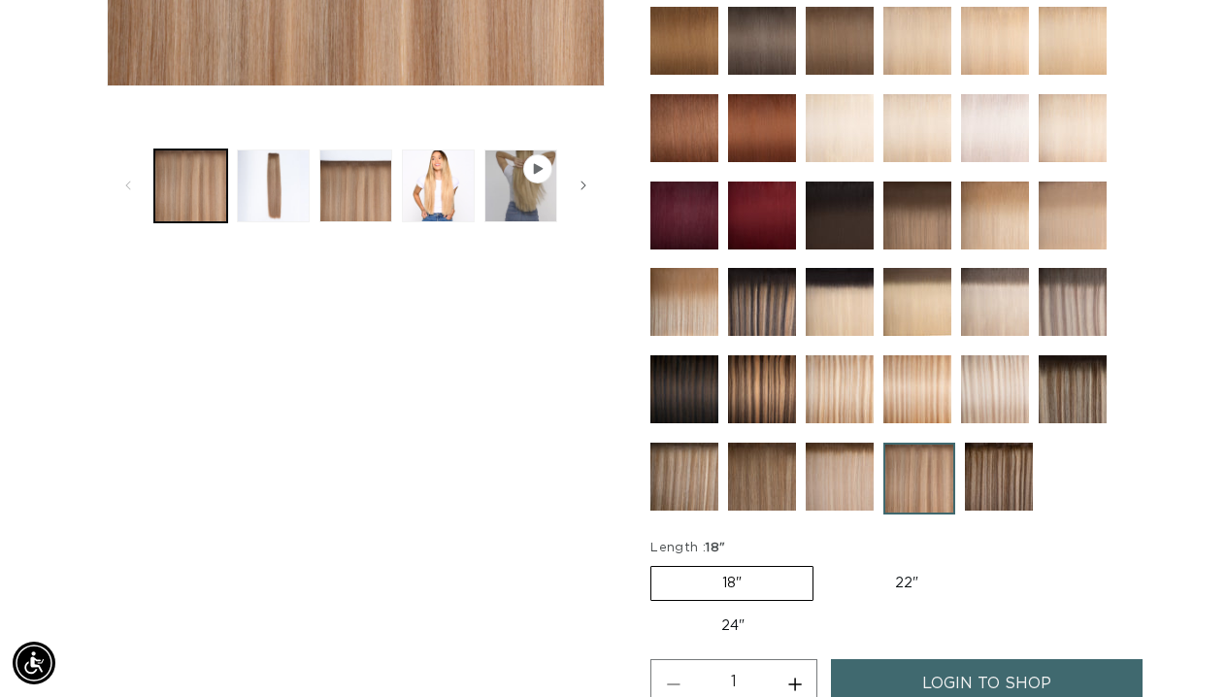
scroll to position [0, 1089]
click at [709, 456] on img at bounding box center [685, 477] width 68 height 68
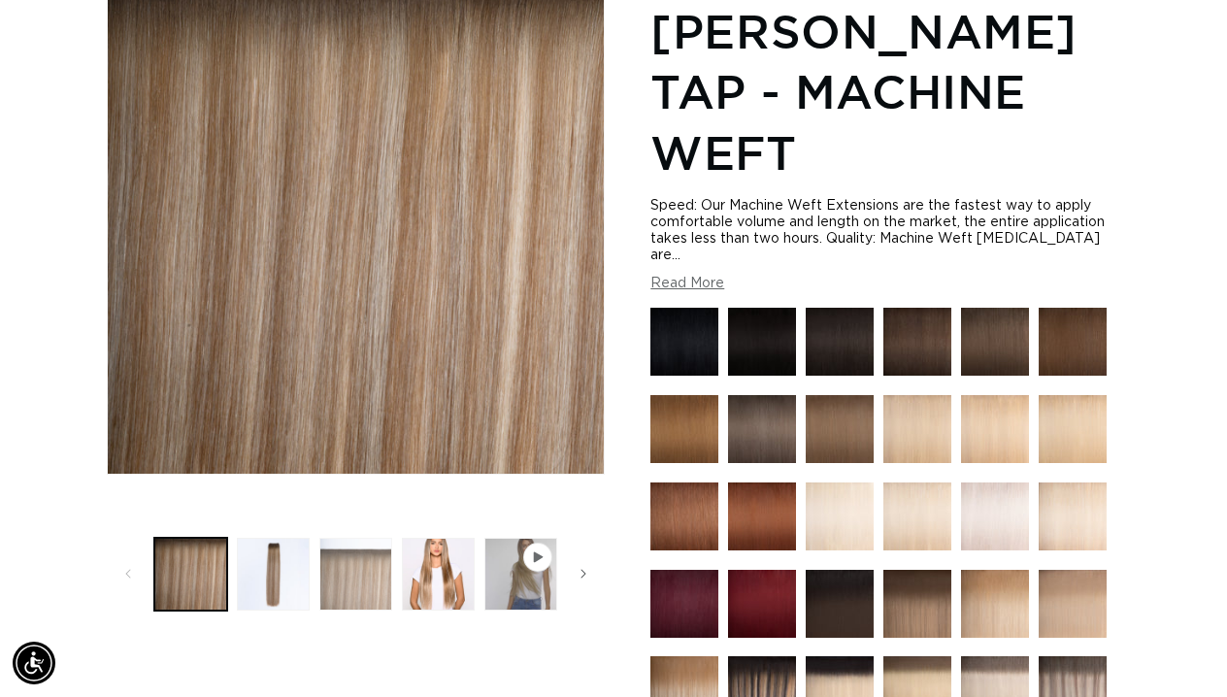
click at [340, 589] on button "Load image 3 in gallery view" at bounding box center [355, 574] width 73 height 73
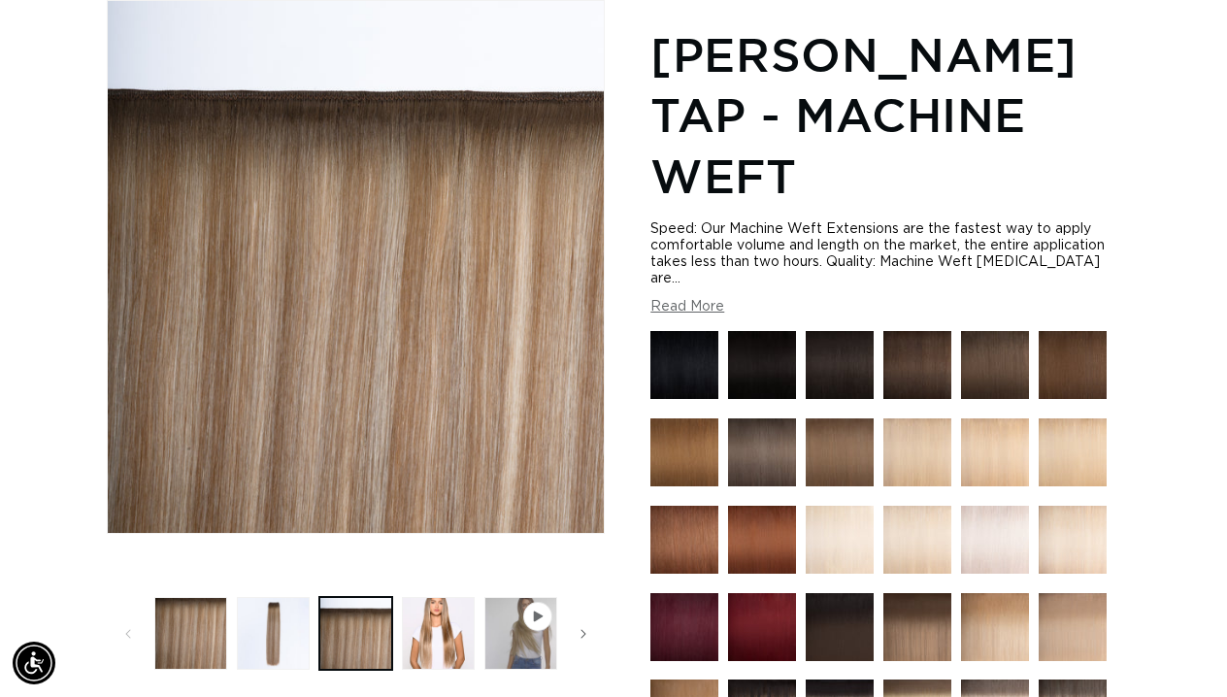
click at [257, 616] on button "Load image 2 in gallery view" at bounding box center [273, 633] width 73 height 73
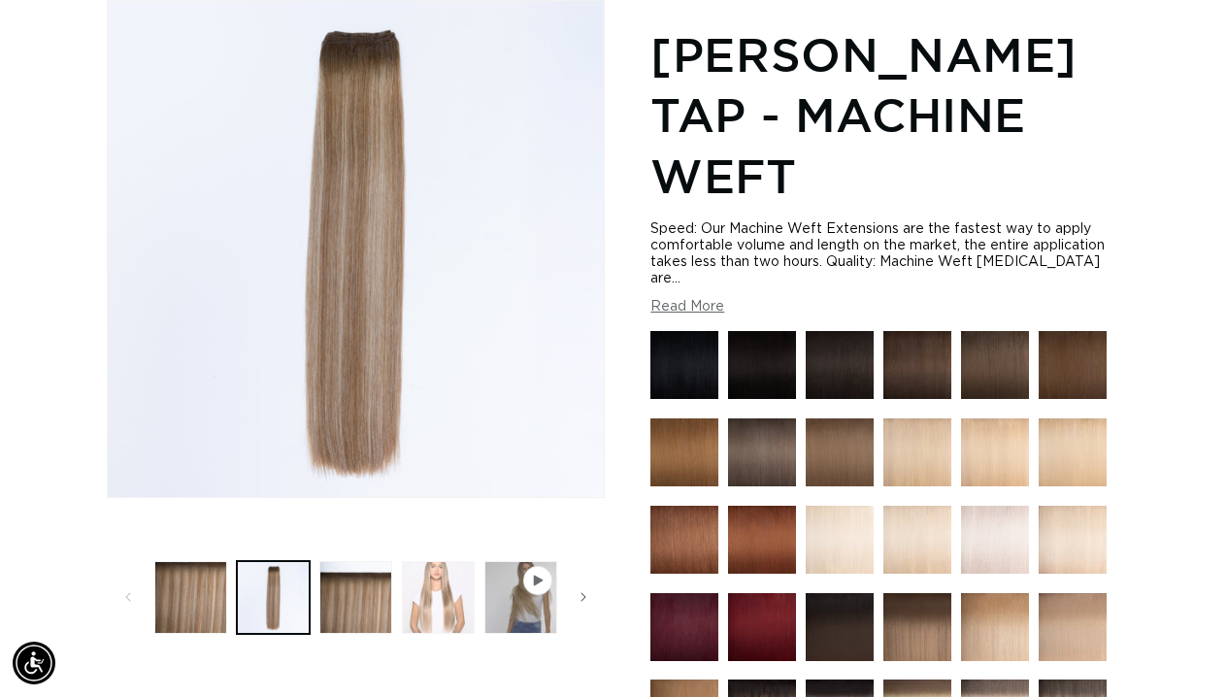
click at [460, 598] on button "Load image 4 in gallery view" at bounding box center [438, 597] width 73 height 73
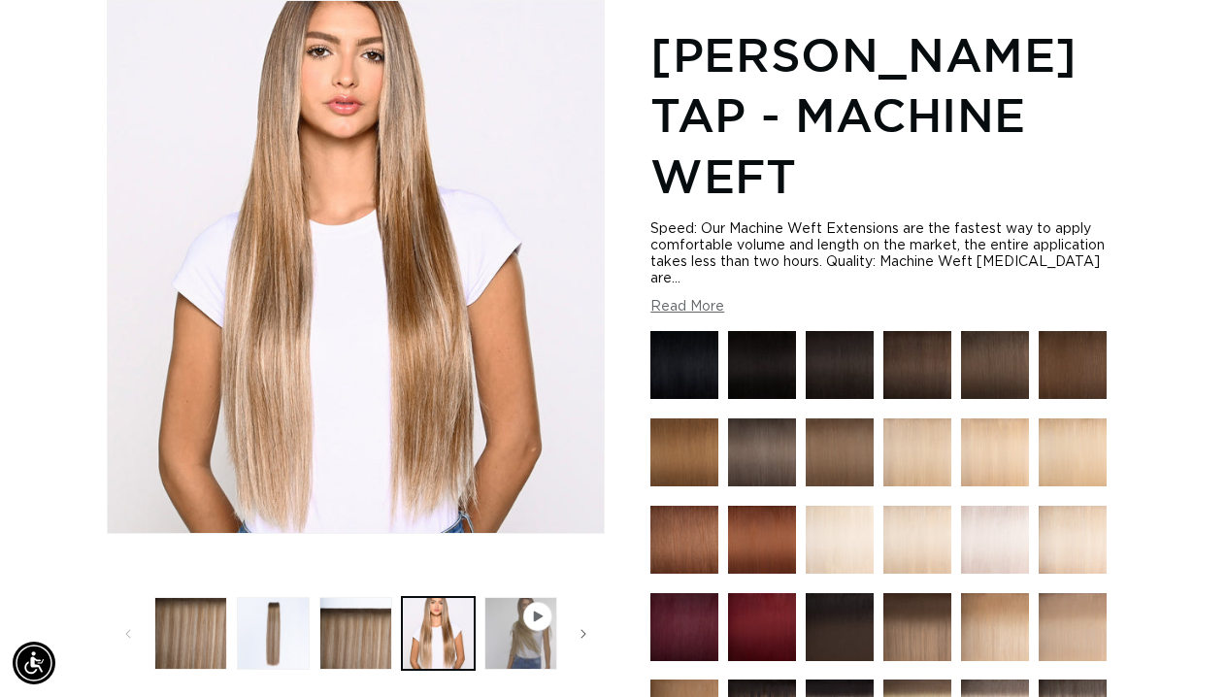
scroll to position [0, 2179]
click at [577, 635] on span "Slide right" at bounding box center [583, 633] width 19 height 19
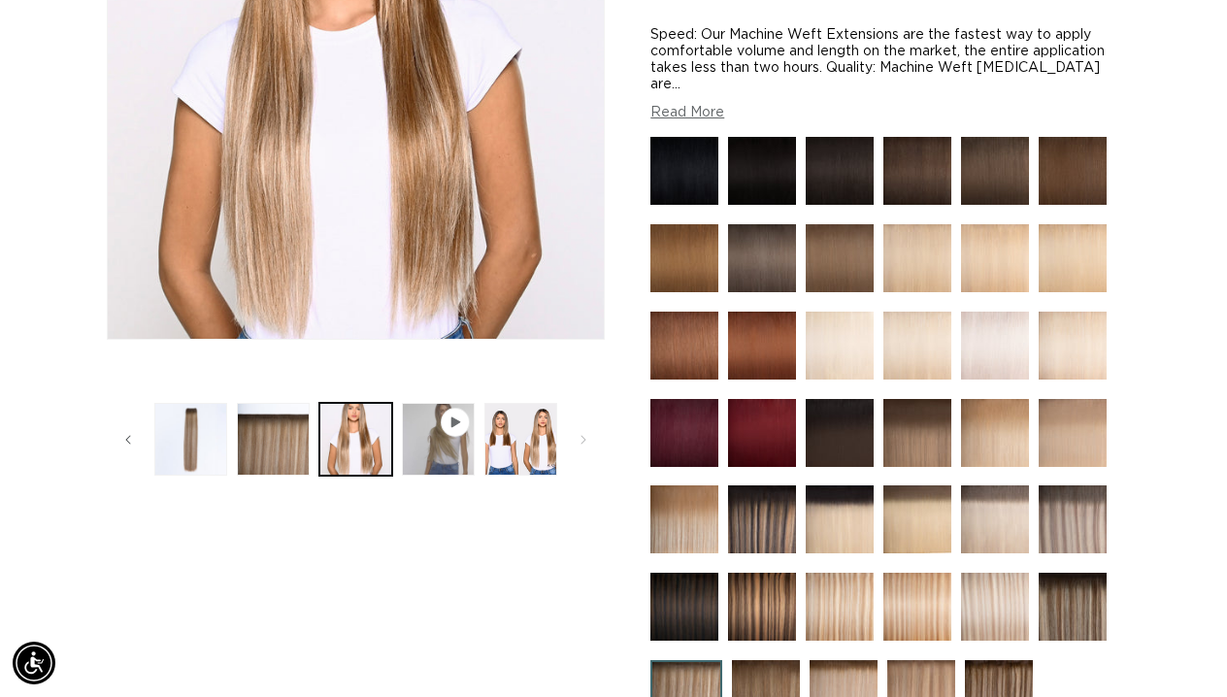
click at [487, 463] on button "Load image 5 in gallery view" at bounding box center [521, 439] width 73 height 73
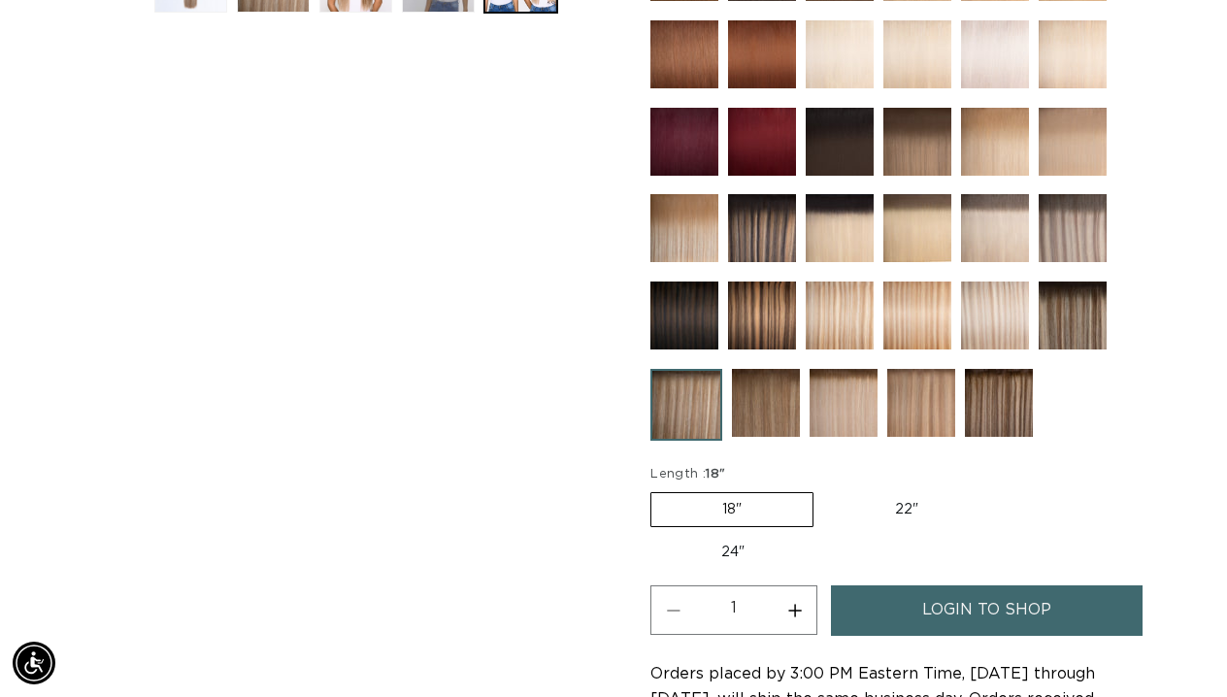
scroll to position [0, 1089]
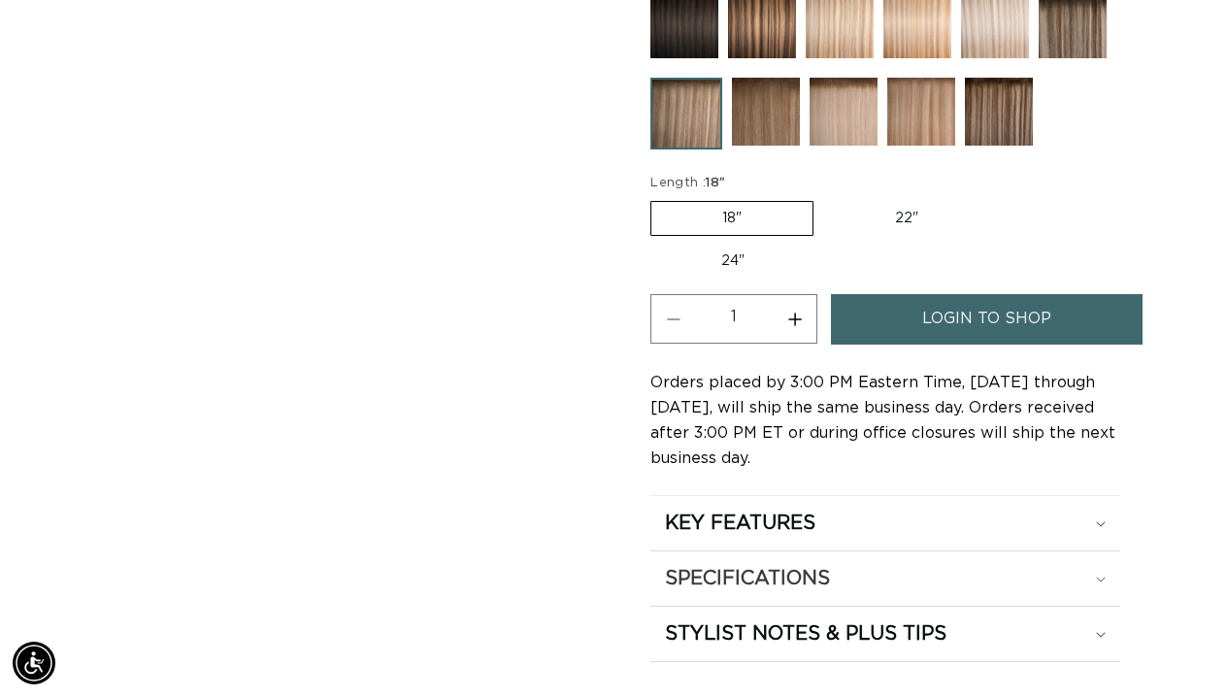
click at [757, 566] on h2 "SPECIFICATIONS" at bounding box center [747, 578] width 165 height 25
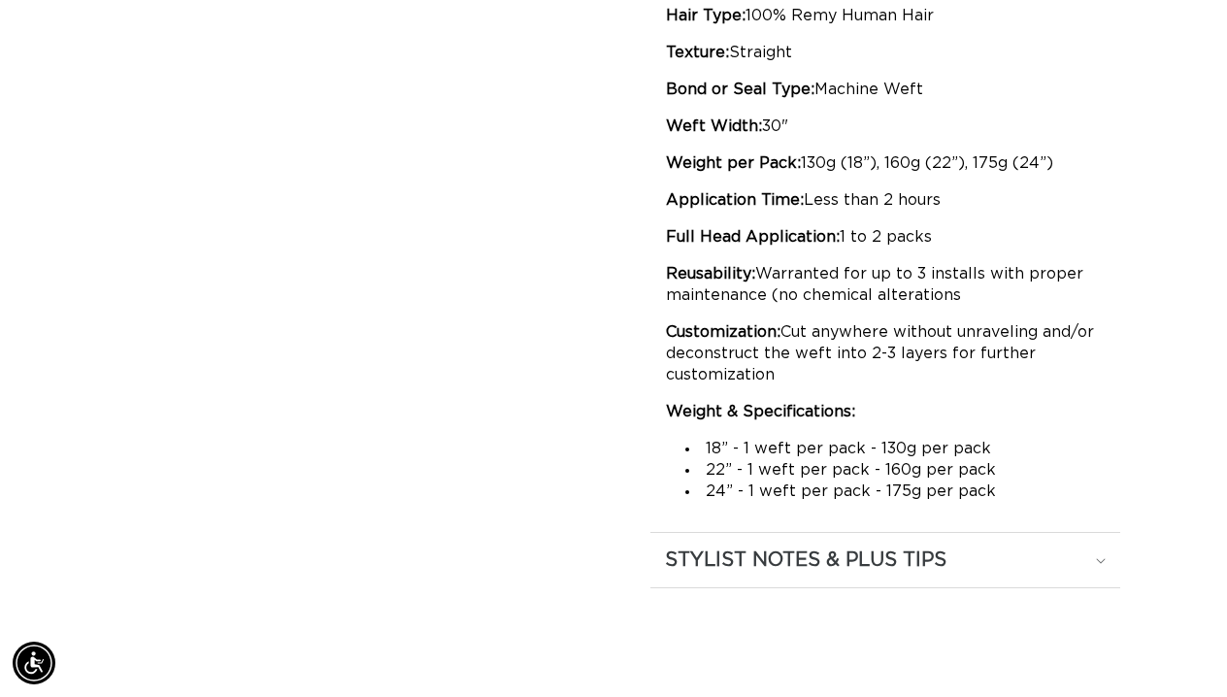
scroll to position [1627, 0]
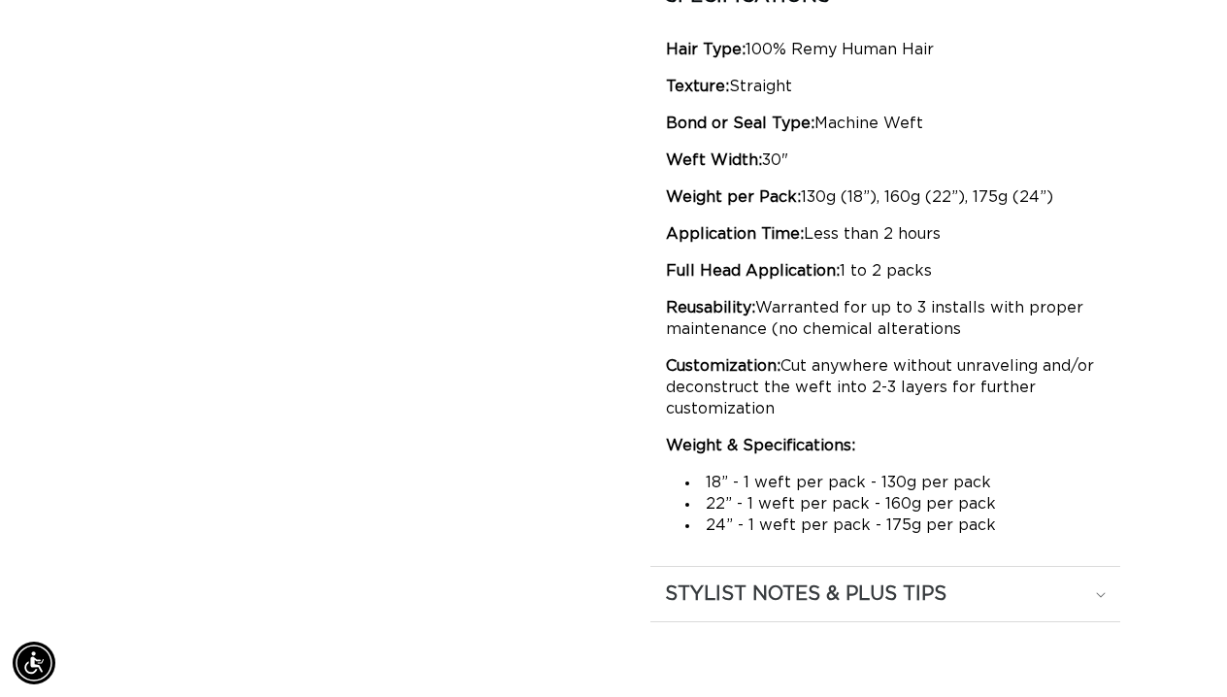
click at [901, 593] on h2 "STYLIST NOTES & PLUS TIPS" at bounding box center [806, 594] width 282 height 25
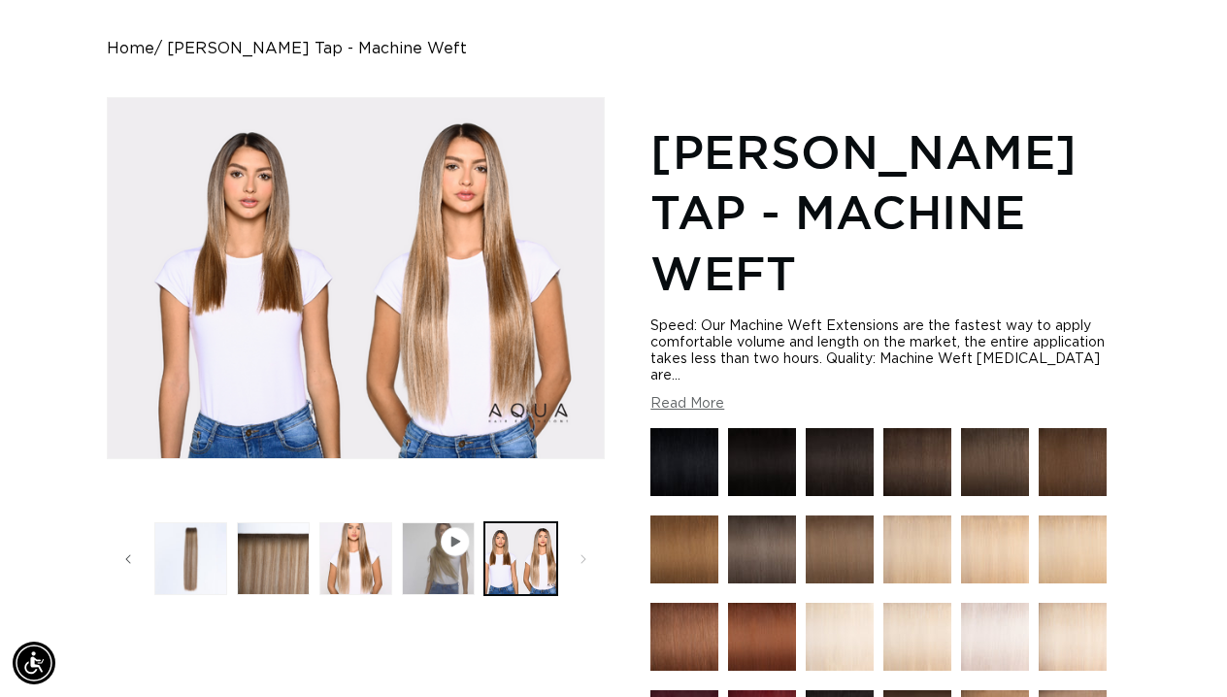
scroll to position [0, 0]
click at [285, 568] on button "Load image 3 in gallery view" at bounding box center [273, 558] width 73 height 73
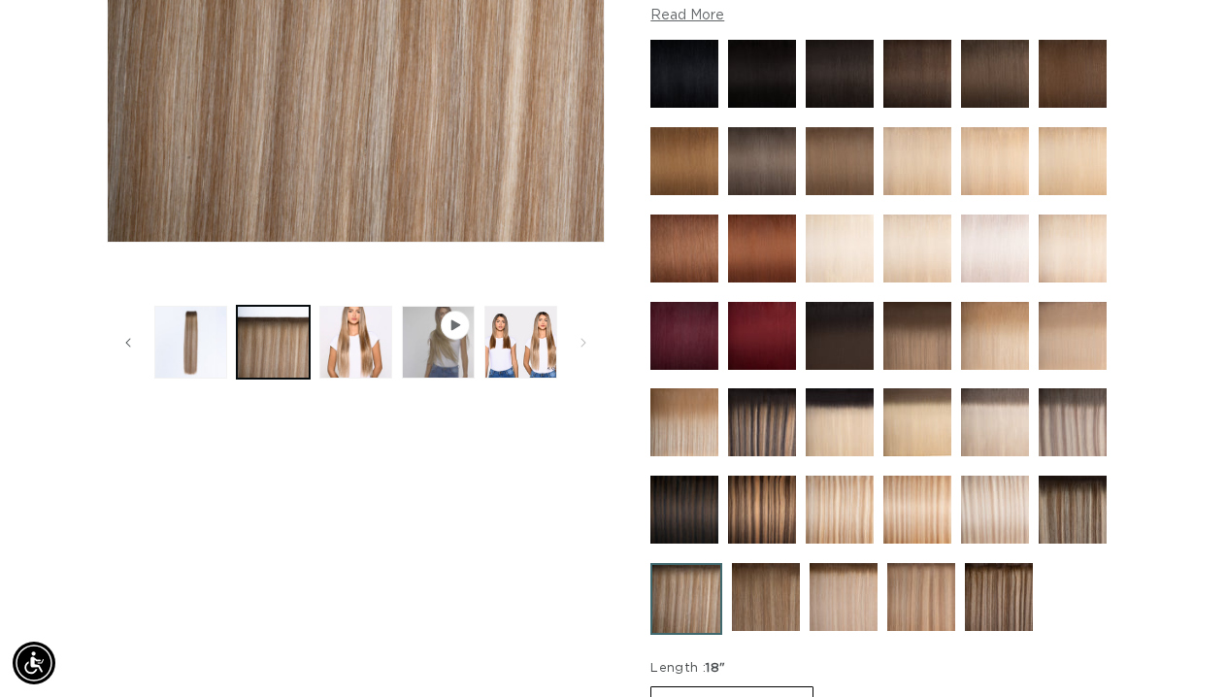
scroll to position [0, 2179]
click at [990, 588] on img at bounding box center [999, 597] width 68 height 68
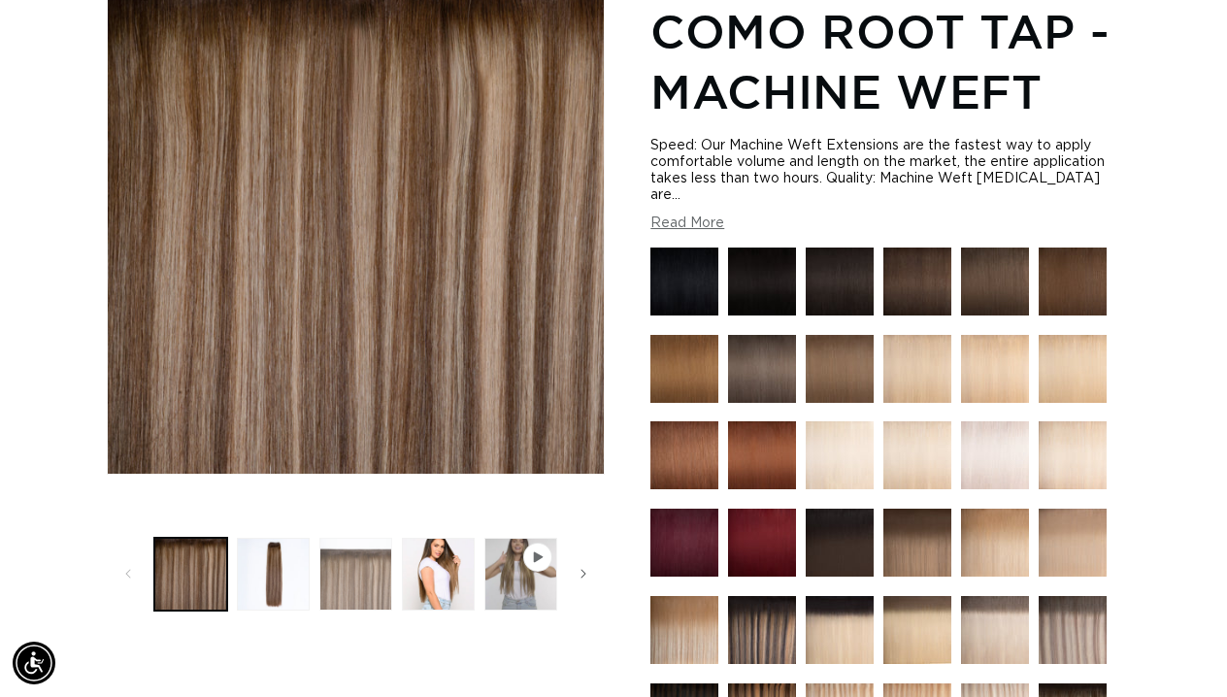
click at [369, 587] on button "Load image 3 in gallery view" at bounding box center [355, 574] width 73 height 73
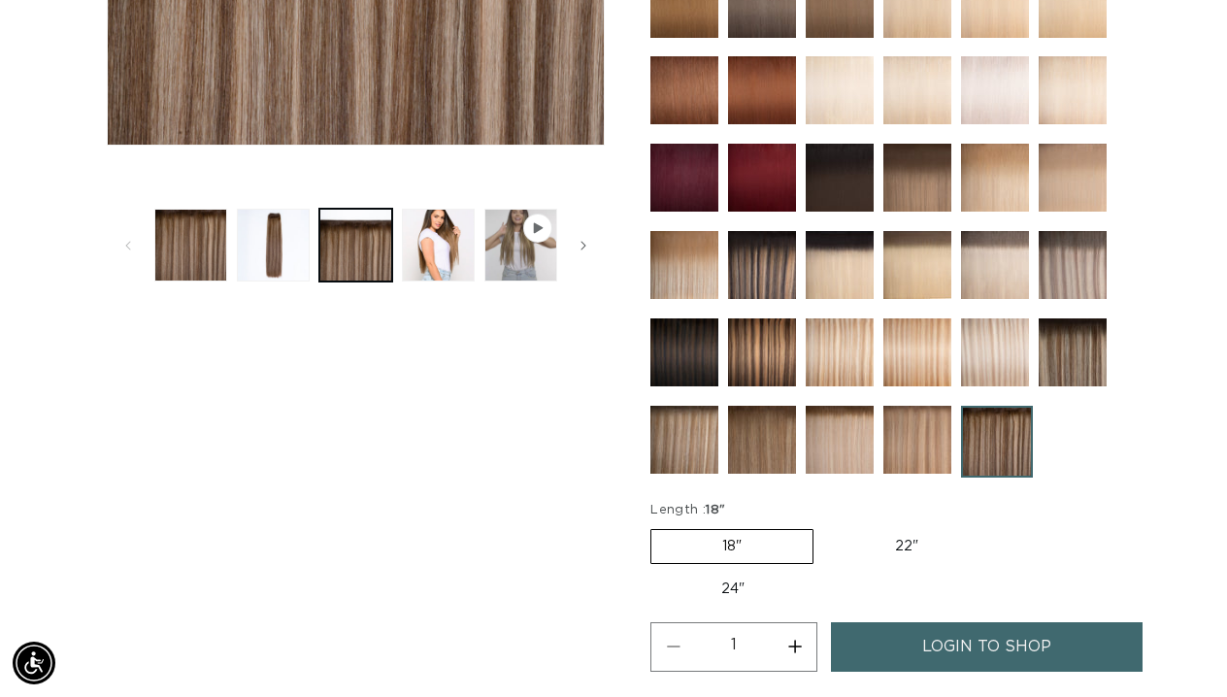
scroll to position [0, 2179]
click at [892, 545] on label "22" Variant sold out or unavailable" at bounding box center [906, 546] width 165 height 33
click at [824, 526] on input "22" Variant sold out or unavailable" at bounding box center [823, 525] width 1 height 1
radio input "true"
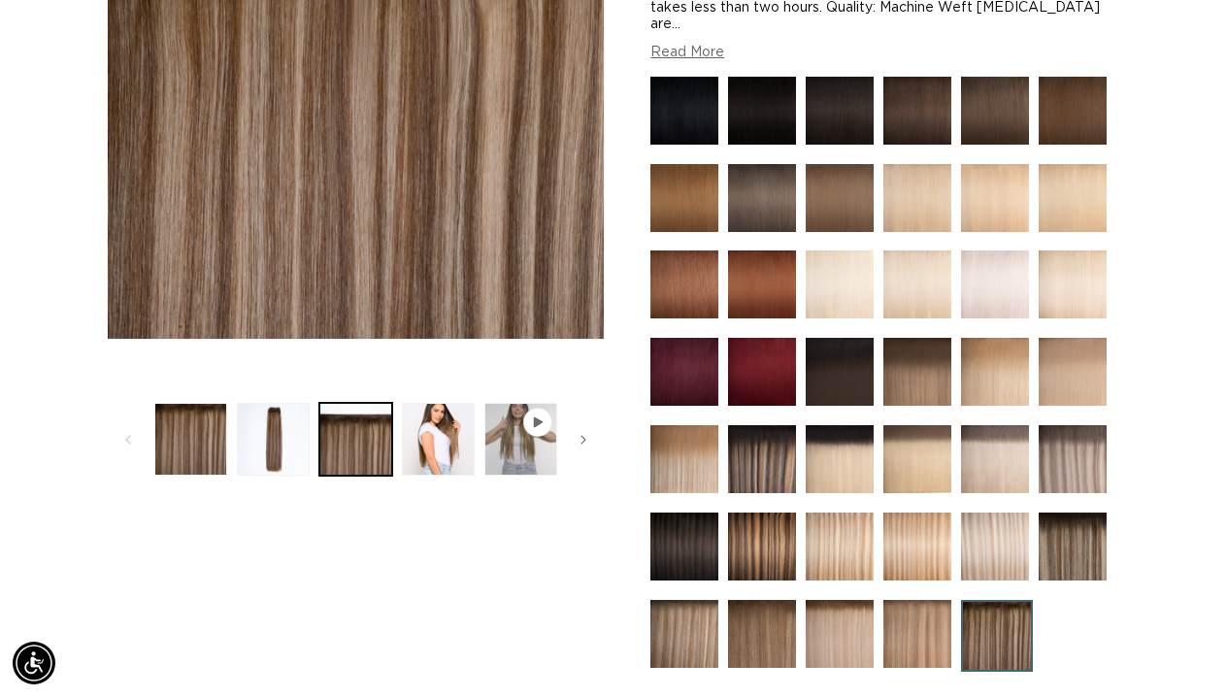
scroll to position [0, 1089]
